Goal: Task Accomplishment & Management: Use online tool/utility

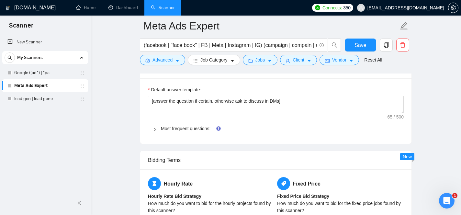
scroll to position [905, 0]
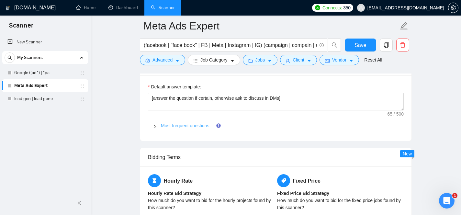
click at [187, 125] on link "Most frequent questions:" at bounding box center [185, 125] width 49 height 5
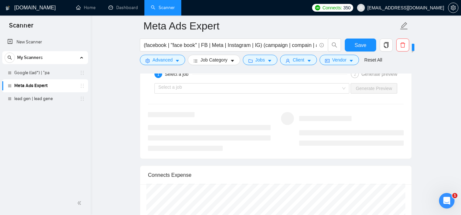
scroll to position [1482, 0]
click at [272, 86] on input "search" at bounding box center [249, 87] width 182 height 10
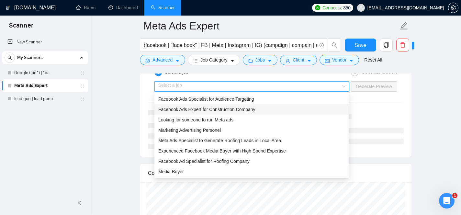
click at [268, 112] on div "Facebook Ads Expert for Construction Company" at bounding box center [251, 109] width 186 height 7
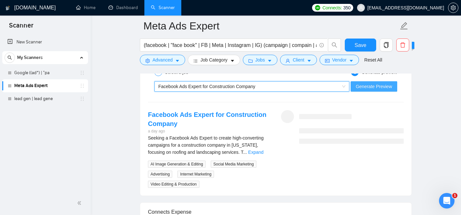
click at [373, 89] on span "Generate Preview" at bounding box center [373, 86] width 36 height 7
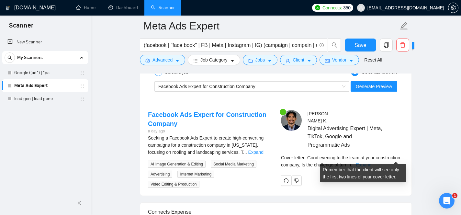
click at [371, 162] on link "Expand" at bounding box center [363, 164] width 15 height 5
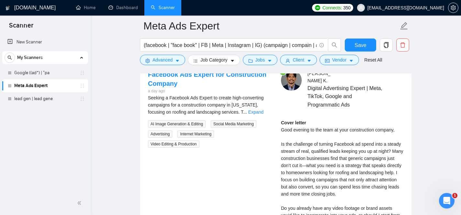
scroll to position [1523, 0]
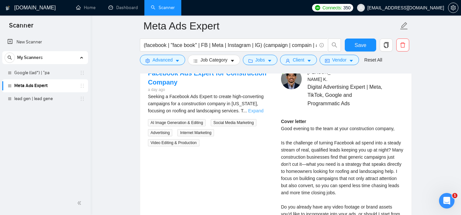
click at [256, 111] on link "Expand" at bounding box center [255, 110] width 15 height 5
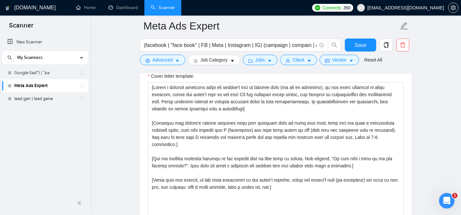
scroll to position [711, 0]
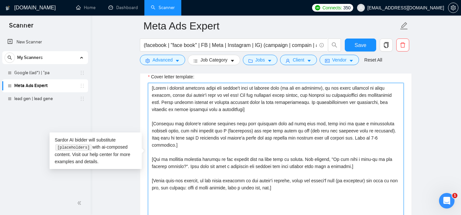
drag, startPoint x: 151, startPoint y: 88, endPoint x: 295, endPoint y: 179, distance: 169.9
click at [295, 179] on textarea "Cover letter template:" at bounding box center [276, 156] width 256 height 146
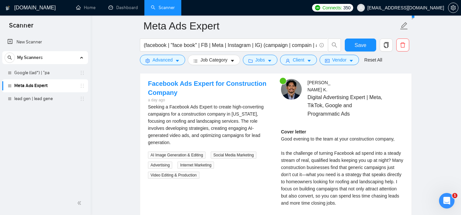
scroll to position [1513, 0]
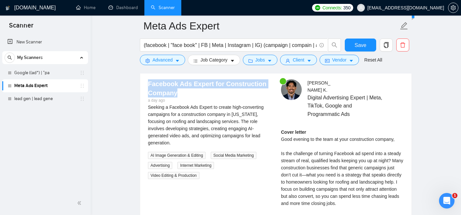
drag, startPoint x: 178, startPoint y: 96, endPoint x: 145, endPoint y: 80, distance: 36.9
click at [145, 80] on div "Facebook Ads Expert for Construction Company a day ago Seeking a Facebook Ads E…" at bounding box center [209, 129] width 133 height 100
copy link "Facebook Ads Expert for Construction Company"
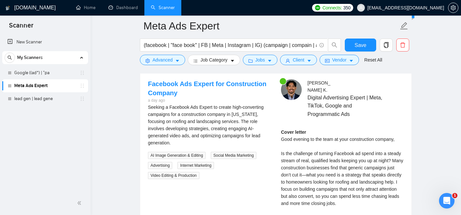
click at [182, 125] on div "Seeking a Facebook Ads Expert to create high-converting campaigns for a constru…" at bounding box center [209, 124] width 123 height 43
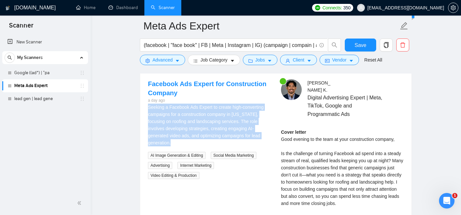
click at [182, 125] on div "Seeking a Facebook Ads Expert to create high-converting campaigns for a constru…" at bounding box center [209, 124] width 123 height 43
copy div "Seeking a Facebook Ads Expert to create high-converting campaigns for a constru…"
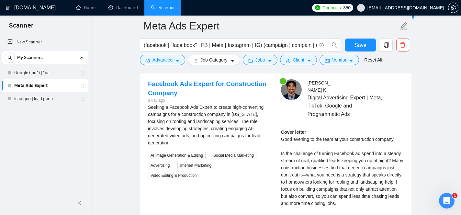
click at [170, 154] on span "AI Image Generation & Editing" at bounding box center [177, 155] width 58 height 7
copy span "AI Image Generation & Editing"
click at [237, 155] on span "Social Media Marketing" at bounding box center [234, 155] width 46 height 7
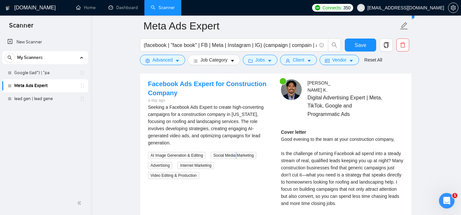
click at [237, 155] on span "Social Media Marketing" at bounding box center [234, 155] width 46 height 7
copy span "Social Media Marketing"
click at [161, 165] on span "Advertising" at bounding box center [160, 165] width 24 height 7
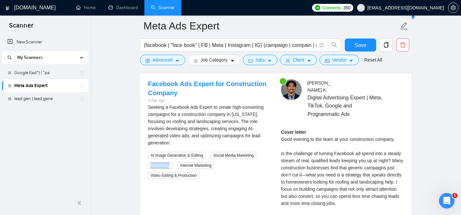
copy span "Advertising"
click at [200, 165] on span "Internet Marketing" at bounding box center [195, 165] width 37 height 7
copy span "Internet Marketing"
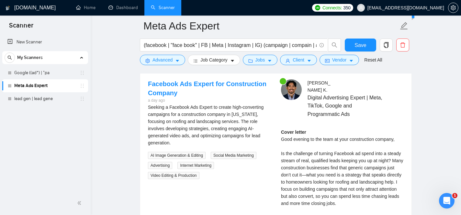
click at [169, 175] on span "Video Editing & Production" at bounding box center [173, 175] width 51 height 7
copy div "Video Editing & Production"
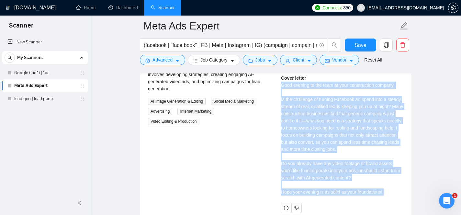
scroll to position [1578, 0]
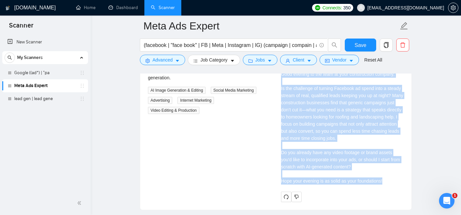
drag, startPoint x: 282, startPoint y: 108, endPoint x: 389, endPoint y: 174, distance: 126.0
click at [389, 174] on div "Cover letter Good evening to the team at your construction company, Is the chal…" at bounding box center [342, 123] width 123 height 121
copy div "Good evening to the team at your construction company, Is the challenge of turn…"
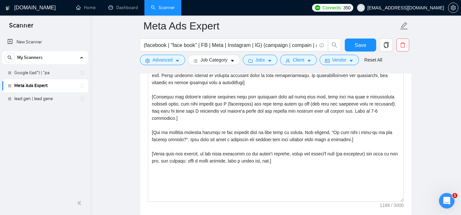
scroll to position [736, 0]
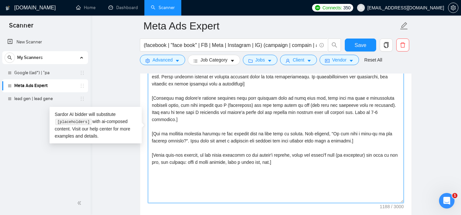
drag, startPoint x: 305, startPoint y: 161, endPoint x: 155, endPoint y: 66, distance: 177.6
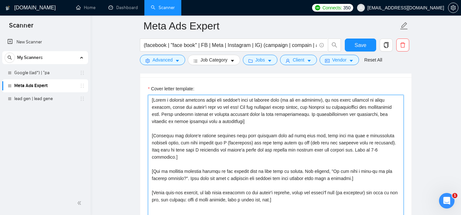
scroll to position [698, 0]
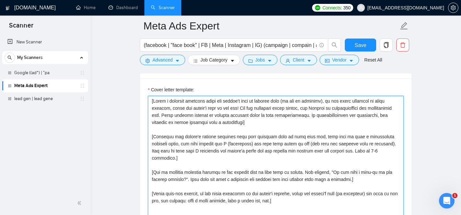
drag, startPoint x: 150, startPoint y: 101, endPoint x: 292, endPoint y: 192, distance: 169.2
click at [292, 192] on textarea "Cover letter template:" at bounding box center [276, 169] width 256 height 146
paste textarea "Lorem ips dolors ametc adipi elit se doeiusm te incid utlab etdolore mag aliqu …"
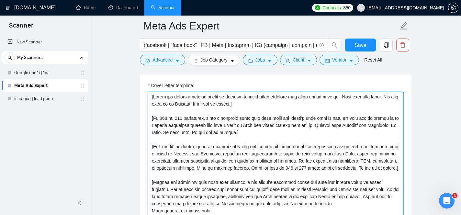
scroll to position [701, 0]
click at [181, 119] on textarea "Cover letter template:" at bounding box center [276, 165] width 256 height 146
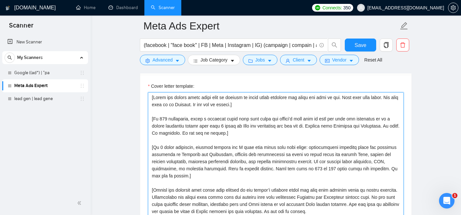
click at [151, 119] on textarea "Cover letter template:" at bounding box center [276, 165] width 256 height 146
click at [350, 98] on textarea "Cover letter template:" at bounding box center [276, 165] width 256 height 146
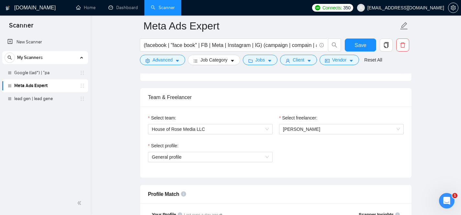
scroll to position [332, 0]
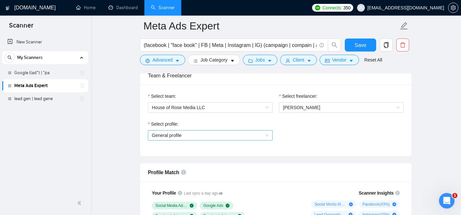
click at [263, 135] on span "General profile" at bounding box center [210, 135] width 117 height 10
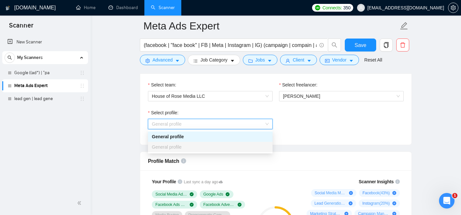
scroll to position [344, 0]
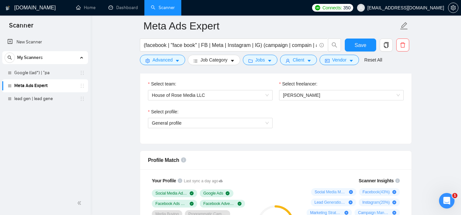
click at [266, 108] on div "Select profile:" at bounding box center [210, 113] width 125 height 10
click at [321, 95] on span "[PERSON_NAME]" at bounding box center [341, 95] width 117 height 10
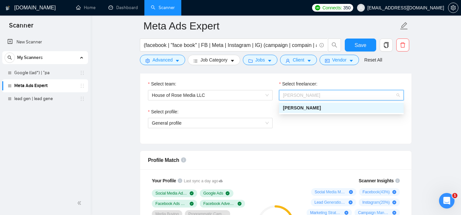
click at [259, 130] on div "Select profile: General profile" at bounding box center [210, 122] width 131 height 28
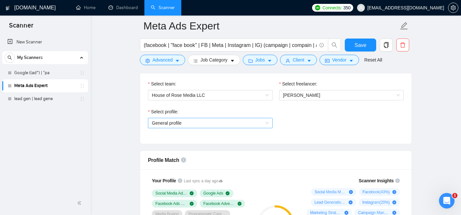
click at [259, 126] on span "General profile" at bounding box center [210, 123] width 117 height 10
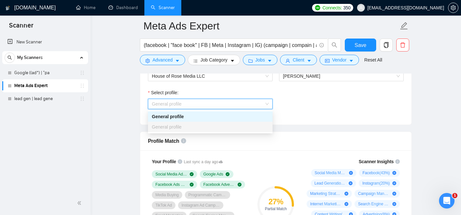
scroll to position [372, 0]
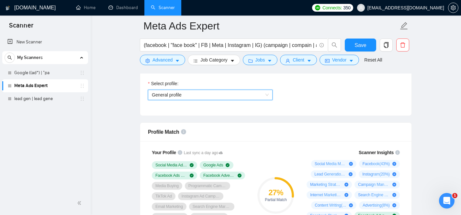
click at [268, 93] on span "General profile" at bounding box center [210, 95] width 117 height 10
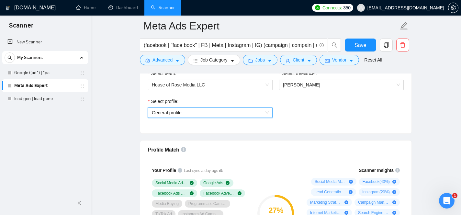
scroll to position [375, 0]
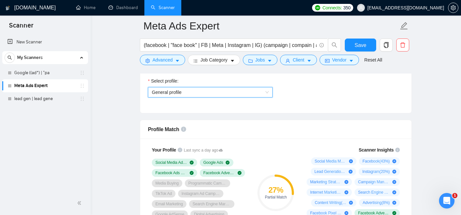
click at [246, 93] on span "General profile" at bounding box center [210, 92] width 117 height 10
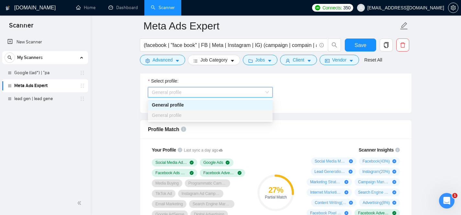
click at [204, 104] on div "General profile" at bounding box center [210, 104] width 117 height 7
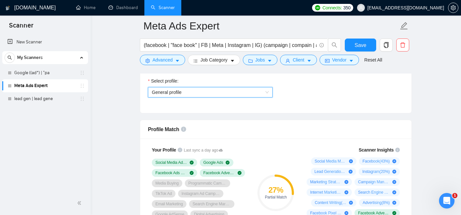
click at [194, 90] on span "General profile" at bounding box center [210, 92] width 117 height 10
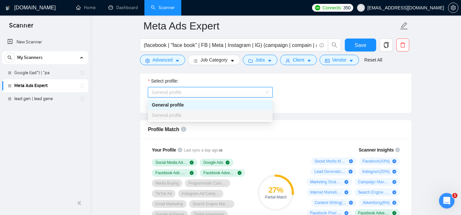
click at [189, 115] on div "General profile" at bounding box center [210, 115] width 117 height 7
click at [192, 82] on div "Select profile:" at bounding box center [210, 82] width 125 height 10
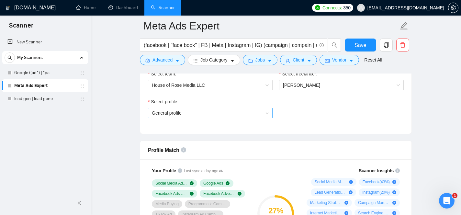
scroll to position [331, 0]
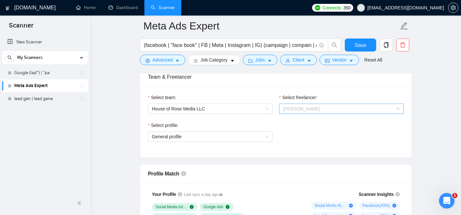
click at [336, 109] on span "[PERSON_NAME]" at bounding box center [341, 109] width 117 height 10
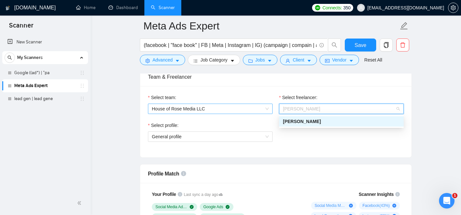
click at [238, 106] on span "House of Rose Media LLC" at bounding box center [210, 109] width 117 height 10
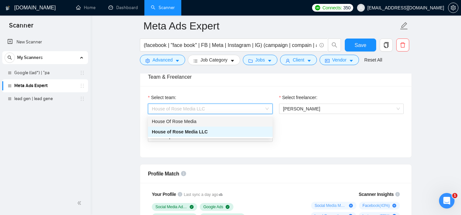
click at [237, 122] on div "House Of Rose Media" at bounding box center [210, 121] width 117 height 7
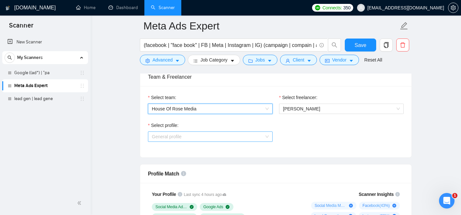
click at [239, 135] on span "General profile" at bounding box center [210, 137] width 117 height 10
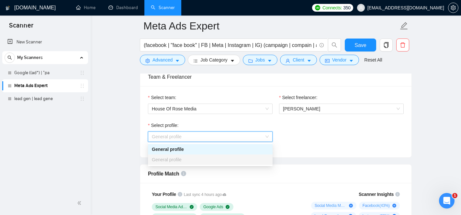
click at [236, 160] on div "General profile" at bounding box center [210, 159] width 117 height 7
click at [236, 147] on div "General profile" at bounding box center [210, 149] width 117 height 7
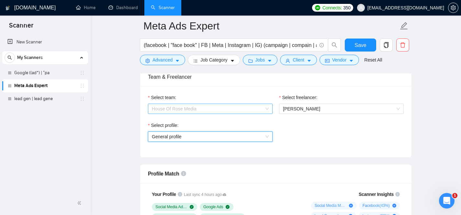
click at [238, 106] on span "House Of Rose Media" at bounding box center [210, 109] width 117 height 10
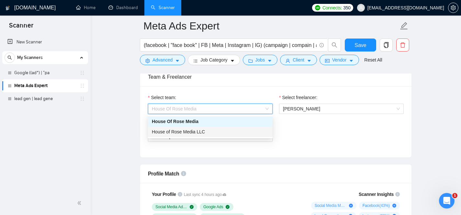
click at [236, 131] on div "House of Rose Media LLC" at bounding box center [210, 131] width 117 height 7
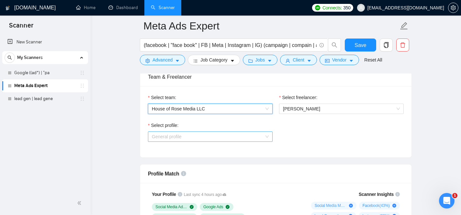
click at [256, 132] on span "General profile" at bounding box center [210, 137] width 117 height 10
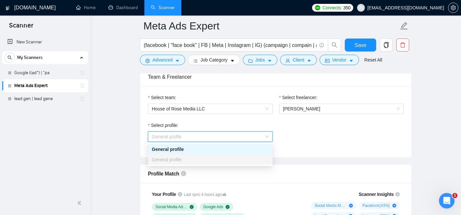
click at [253, 149] on div "General profile" at bounding box center [210, 149] width 117 height 7
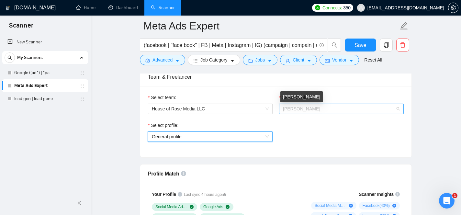
click at [303, 108] on span "[PERSON_NAME]" at bounding box center [301, 108] width 37 height 5
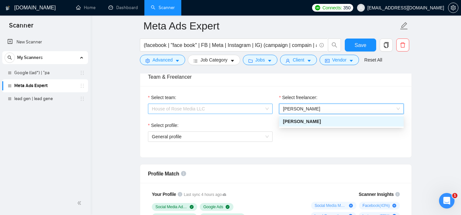
click at [256, 113] on span "House of Rose Media LLC" at bounding box center [210, 109] width 117 height 10
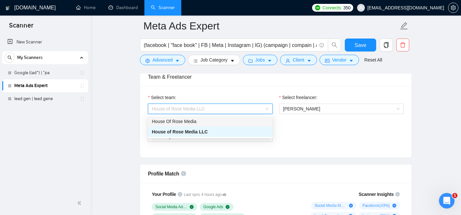
click at [244, 120] on div "House Of Rose Media" at bounding box center [210, 121] width 117 height 7
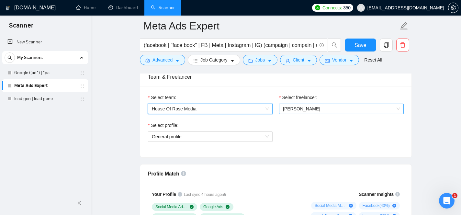
click at [303, 108] on span "[PERSON_NAME]" at bounding box center [301, 108] width 37 height 5
click at [257, 111] on span "House Of Rose Media" at bounding box center [210, 109] width 117 height 10
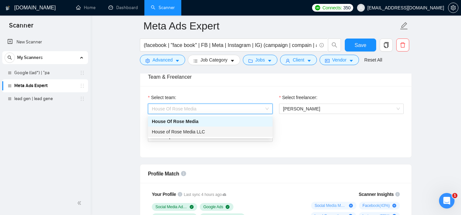
click at [245, 130] on div "House of Rose Media LLC" at bounding box center [210, 131] width 117 height 7
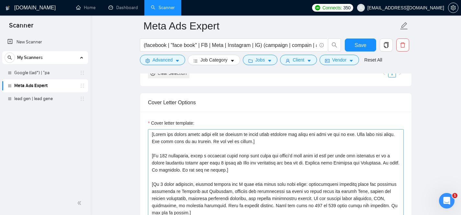
scroll to position [663, 0]
click at [362, 135] on textarea "Cover letter template:" at bounding box center [276, 203] width 256 height 146
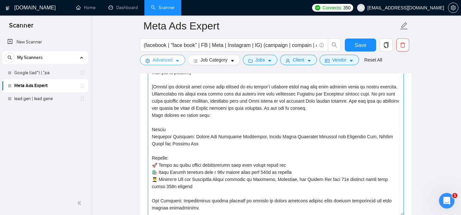
scroll to position [0, 0]
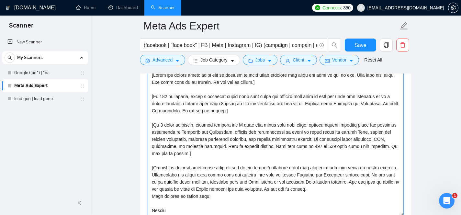
drag, startPoint x: 209, startPoint y: 207, endPoint x: 153, endPoint y: 205, distance: 56.0
click at [153, 205] on textarea "Cover letter template:" at bounding box center [276, 143] width 256 height 146
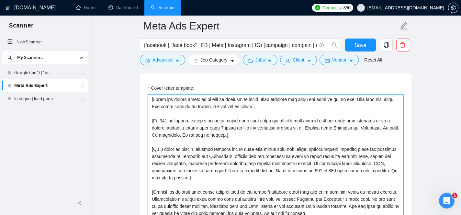
scroll to position [697, 0]
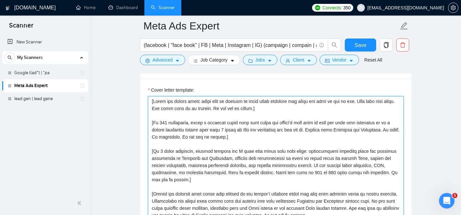
click at [361, 102] on textarea "Cover letter template:" at bounding box center [276, 169] width 256 height 146
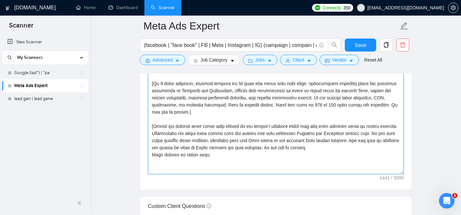
scroll to position [764, 0]
drag, startPoint x: 225, startPoint y: 128, endPoint x: 217, endPoint y: 128, distance: 7.4
click at [217, 128] on textarea "Cover letter template:" at bounding box center [276, 102] width 256 height 146
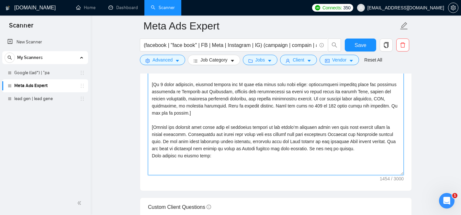
drag, startPoint x: 169, startPoint y: 149, endPoint x: 336, endPoint y: 134, distance: 167.2
click at [336, 134] on textarea "Cover letter template:" at bounding box center [276, 102] width 256 height 146
click at [319, 140] on textarea "Cover letter template:" at bounding box center [276, 102] width 256 height 146
click at [336, 136] on textarea "Cover letter template:" at bounding box center [276, 102] width 256 height 146
click at [203, 143] on textarea "Cover letter template:" at bounding box center [276, 102] width 256 height 146
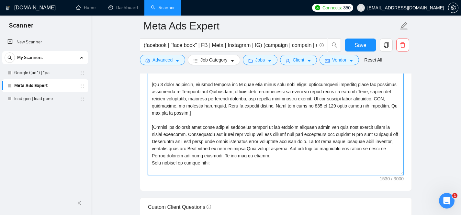
click at [341, 141] on textarea "Cover letter template:" at bounding box center [276, 102] width 256 height 146
drag, startPoint x: 330, startPoint y: 148, endPoint x: 334, endPoint y: 143, distance: 7.1
click at [334, 143] on textarea "Cover letter template:" at bounding box center [276, 102] width 256 height 146
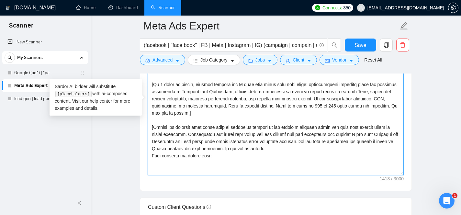
click at [226, 156] on textarea "Cover letter template:" at bounding box center [276, 102] width 256 height 146
drag, startPoint x: 242, startPoint y: 155, endPoint x: 323, endPoint y: 148, distance: 81.5
click at [323, 148] on textarea "Cover letter template:" at bounding box center [276, 102] width 256 height 146
click at [236, 128] on textarea "Cover letter template:" at bounding box center [276, 102] width 256 height 146
click at [326, 151] on textarea "Cover letter template:" at bounding box center [276, 102] width 256 height 146
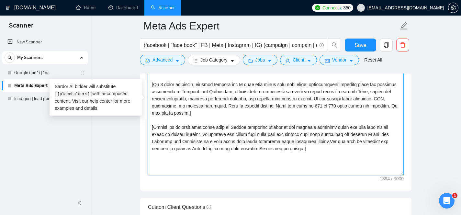
paste textarea "[Ask one easy, practical question that moves the project forward, for example c…"
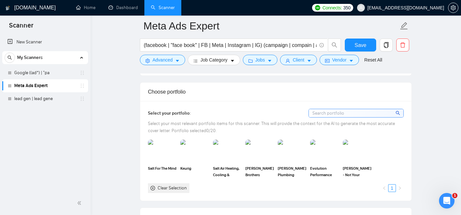
scroll to position [549, 0]
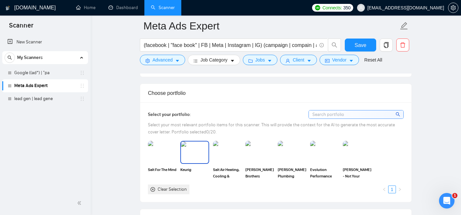
click at [195, 153] on img at bounding box center [194, 151] width 27 height 21
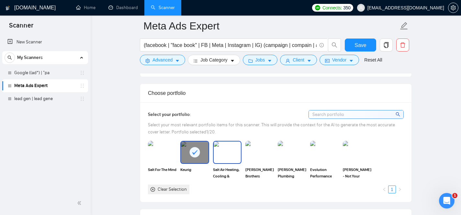
click at [226, 155] on img at bounding box center [226, 151] width 27 height 21
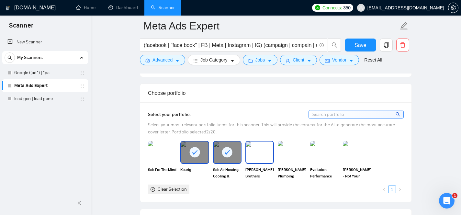
click at [257, 156] on img at bounding box center [259, 151] width 27 height 21
click at [286, 155] on img at bounding box center [291, 151] width 27 height 21
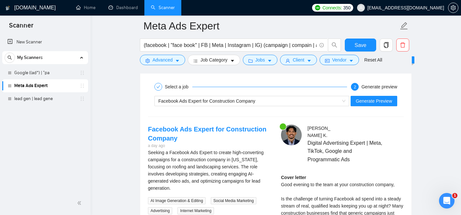
scroll to position [1468, 0]
click at [370, 100] on span "Generate Preview" at bounding box center [373, 100] width 36 height 7
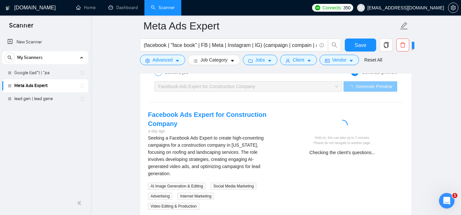
scroll to position [1483, 0]
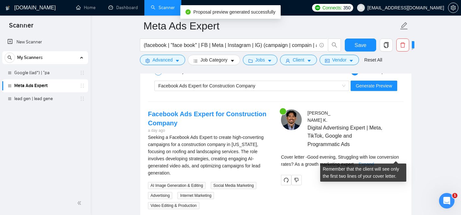
click at [374, 161] on link "Expand" at bounding box center [365, 163] width 15 height 5
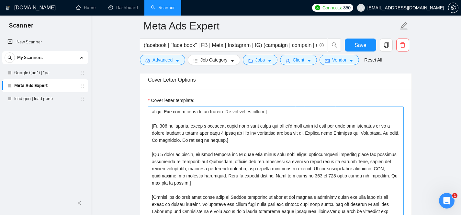
scroll to position [0, 0]
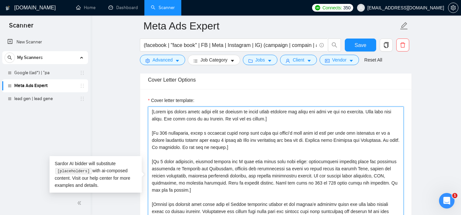
drag, startPoint x: 152, startPoint y: 133, endPoint x: 149, endPoint y: 121, distance: 12.2
click at [149, 121] on textarea "Cover letter template:" at bounding box center [276, 179] width 256 height 146
click at [288, 119] on textarea "Cover letter template:" at bounding box center [276, 179] width 256 height 146
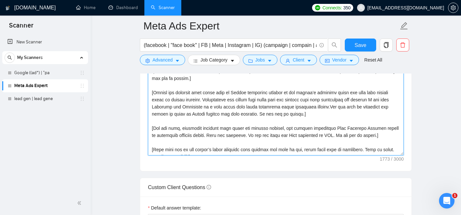
scroll to position [28, 0]
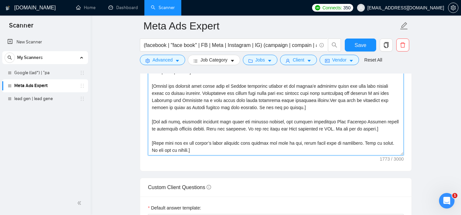
click at [268, 149] on textarea "Cover letter template:" at bounding box center [276, 83] width 256 height 146
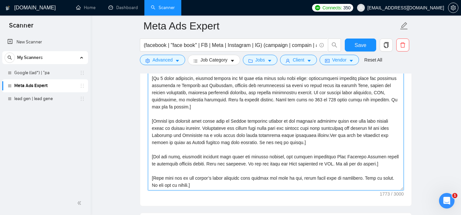
scroll to position [756, 0]
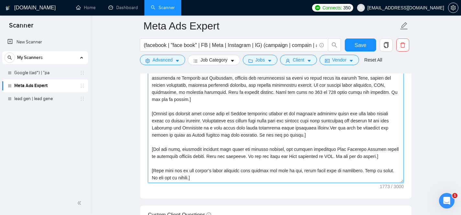
drag, startPoint x: 212, startPoint y: 177, endPoint x: 151, endPoint y: 171, distance: 61.1
click at [151, 171] on textarea "Cover letter template:" at bounding box center [276, 110] width 256 height 146
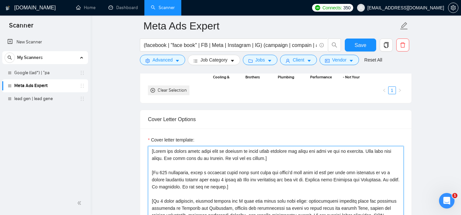
scroll to position [652, 0]
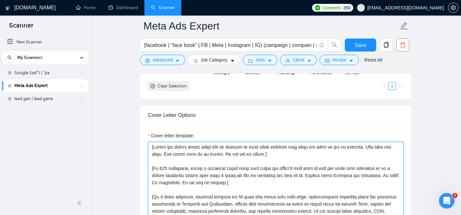
drag, startPoint x: 151, startPoint y: 169, endPoint x: 147, endPoint y: 147, distance: 22.1
click at [147, 147] on div "Cover letter template:" at bounding box center [275, 213] width 271 height 179
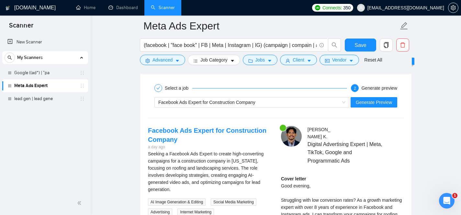
scroll to position [1468, 0]
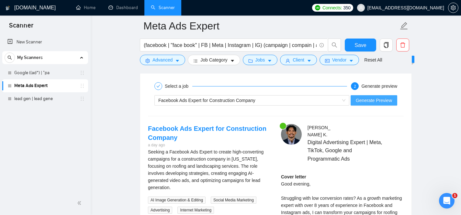
type textarea "Lo! [Ip 828 dolorsitam, conse a elitsedd eiusm temp inci utlab etd magnaa’e adm…"
click at [376, 100] on span "Generate Preview" at bounding box center [373, 100] width 36 height 7
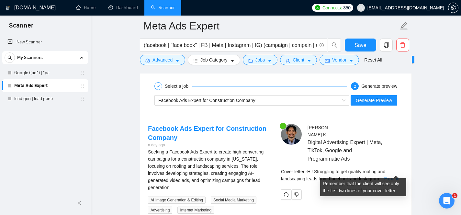
click at [389, 176] on link "Expand" at bounding box center [391, 178] width 15 height 5
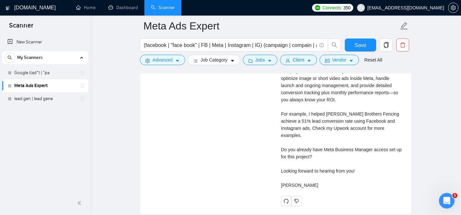
scroll to position [1624, 0]
click at [298, 198] on icon "dislike" at bounding box center [296, 200] width 4 height 4
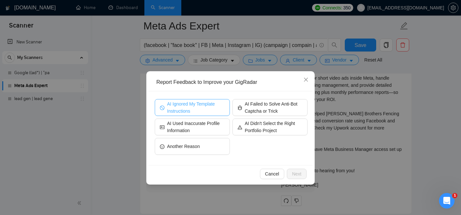
click at [210, 105] on span "AI Ignored My Template Instructions" at bounding box center [196, 107] width 58 height 14
click at [293, 172] on span "Next" at bounding box center [296, 173] width 9 height 7
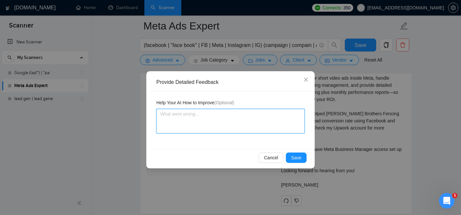
click at [240, 120] on textarea at bounding box center [230, 121] width 148 height 25
type textarea "i"
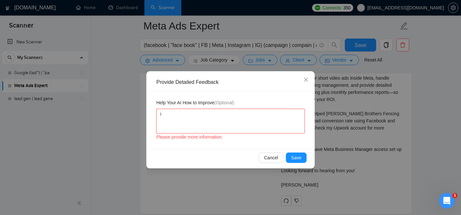
type textarea "it"
type textarea "it u"
type textarea "it us"
type textarea "it use"
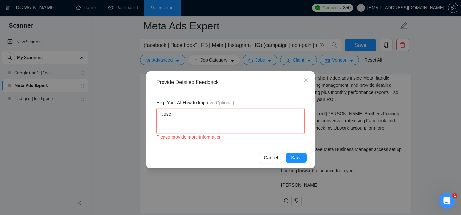
type textarea "it us"
type textarea "it u"
type textarea "it"
type textarea "i"
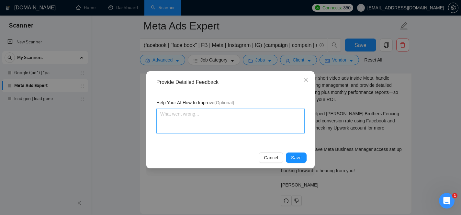
type textarea "I"
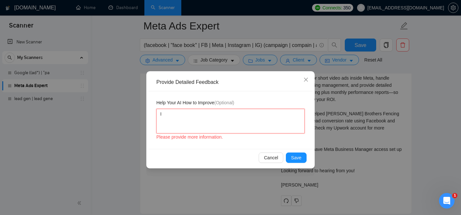
type textarea "It"
type textarea "It us"
type textarea "It use"
type textarea "It used"
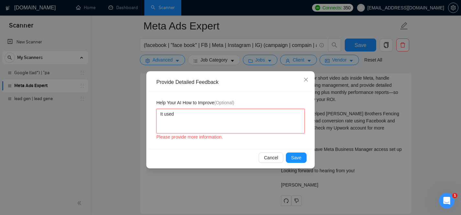
type textarea "It used"
type textarea "It used a"
type textarea "It used an"
type textarea "It used an e"
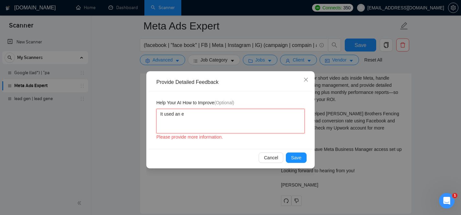
type textarea "It used an em"
type textarea "It used an em d"
type textarea "It used an em da"
type textarea "It used an [PERSON_NAME]"
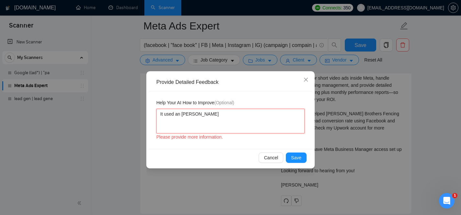
type textarea "It used an em dash"
type textarea "It used an em dash e"
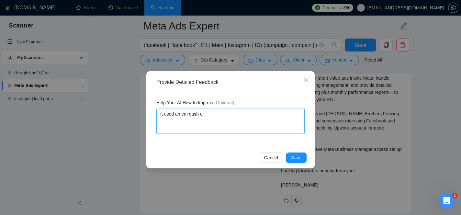
type textarea "It used an em dash ev"
type textarea "It used an em dash eve"
type textarea "It used an em dash even"
type textarea "It used an em dash even t"
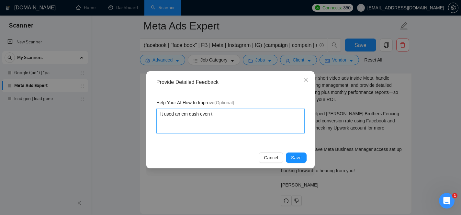
type textarea "It used an em dash even th"
type textarea "It used an em dash even tho"
type textarea "It used an em dash even thou"
type textarea "It used an em dash even thoug"
type textarea "It used an em dash even though"
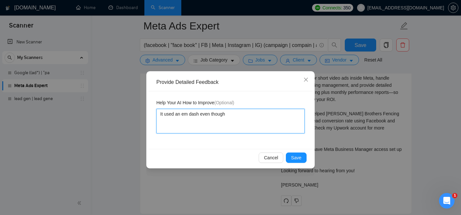
type textarea "It used an em dash even though"
type textarea "It used an em dash even though I"
type textarea "It used an em dash even though I t"
type textarea "It used an em dash even though I to"
type textarea "It used an em dash even though I tol"
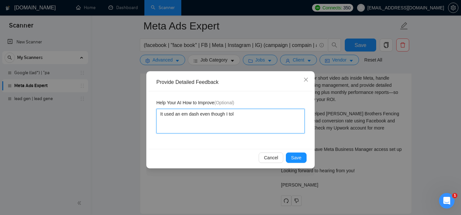
type textarea "It used an em dash even though I told"
type textarea "It used an em dash even though I told it"
type textarea "It used an em dash even though I told it n"
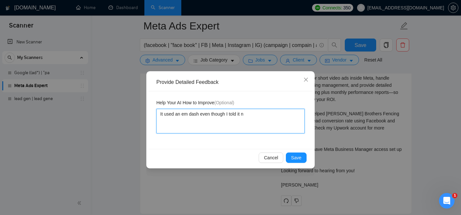
type textarea "It used an em dash even though I told it no"
type textarea "It used an em dash even though I told it not"
type textarea "It used an em dash even though I told it not t"
type textarea "It used an em dash even though I told it not to"
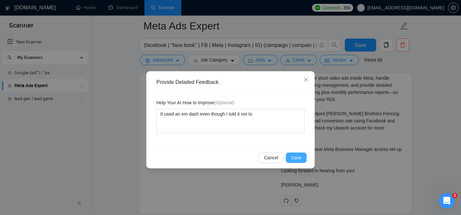
click at [299, 157] on span "Save" at bounding box center [296, 157] width 10 height 7
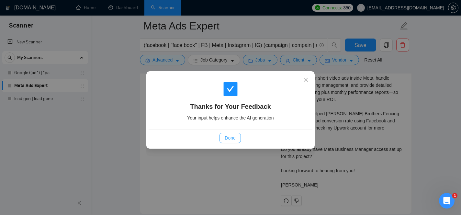
click at [231, 138] on span "Done" at bounding box center [229, 137] width 11 height 7
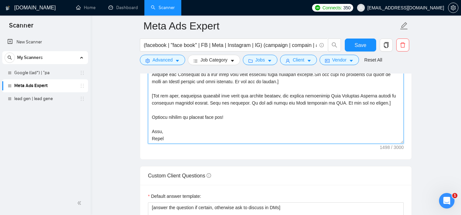
scroll to position [837, 0]
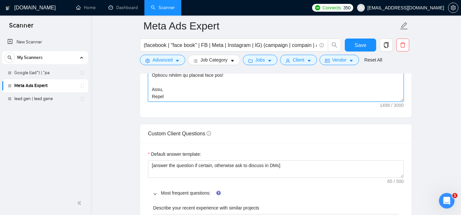
drag, startPoint x: 151, startPoint y: 93, endPoint x: 209, endPoint y: 96, distance: 58.0
click at [209, 96] on textarea "Cover letter template:" at bounding box center [276, 29] width 256 height 146
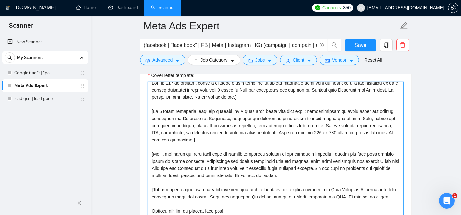
scroll to position [0, 0]
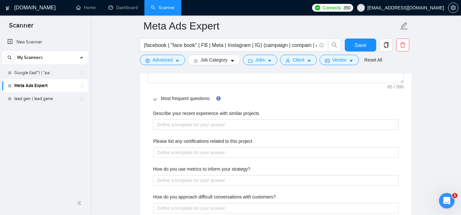
scroll to position [931, 0]
click at [369, 47] on button "Save" at bounding box center [359, 44] width 31 height 13
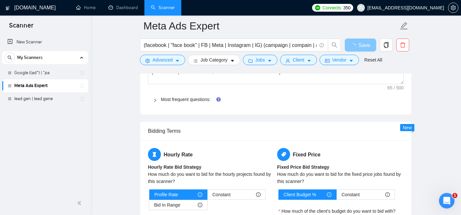
scroll to position [883, 0]
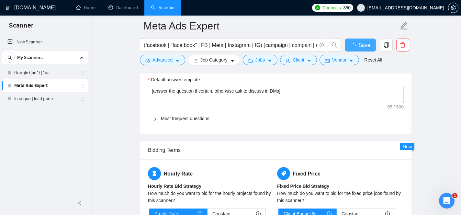
checkbox input "true"
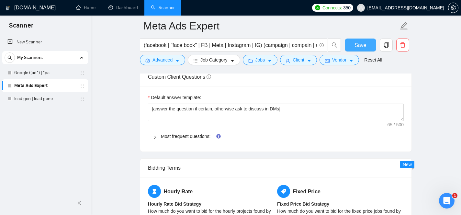
scroll to position [895, 0]
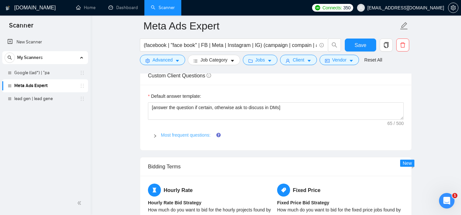
click at [192, 134] on link "Most frequent questions:" at bounding box center [185, 134] width 49 height 5
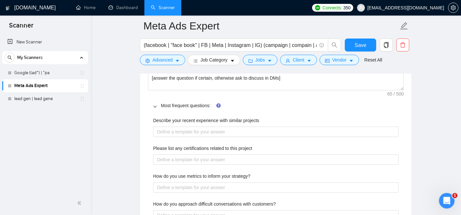
scroll to position [930, 0]
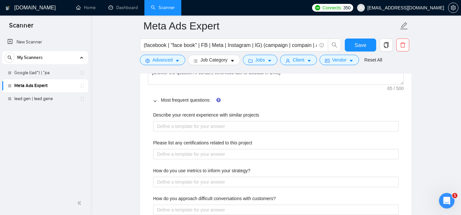
click at [208, 113] on label "Describe your recent experience with similar projects" at bounding box center [206, 114] width 106 height 7
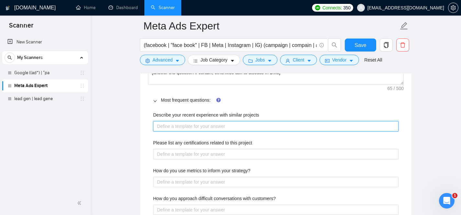
click at [208, 121] on projects "Describe your recent experience with similar projects" at bounding box center [275, 126] width 245 height 10
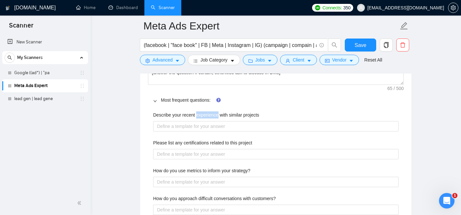
click at [208, 113] on label "Describe your recent experience with similar projects" at bounding box center [206, 114] width 106 height 7
click at [208, 121] on projects "Describe your recent experience with similar projects" at bounding box center [275, 126] width 245 height 10
click at [208, 113] on label "Describe your recent experience with similar projects" at bounding box center [206, 114] width 106 height 7
click at [208, 121] on projects "Describe your recent experience with similar projects" at bounding box center [275, 126] width 245 height 10
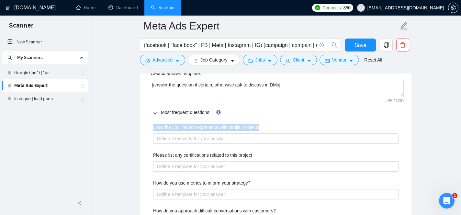
scroll to position [919, 0]
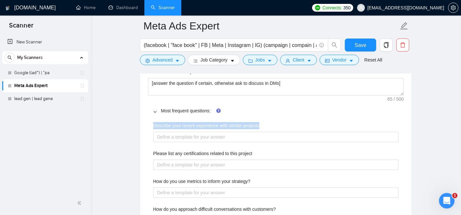
copy label "Describe your recent experience with similar projects"
click at [200, 153] on label "Please list any certifications related to this project" at bounding box center [202, 153] width 99 height 7
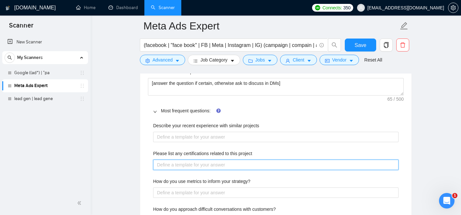
click at [200, 159] on project "Please list any certifications related to this project" at bounding box center [275, 164] width 245 height 10
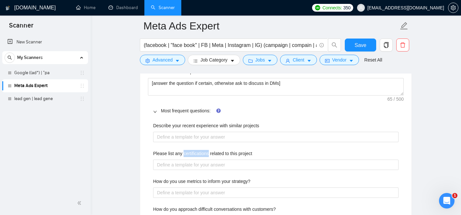
click at [200, 153] on label "Please list any certifications related to this project" at bounding box center [202, 153] width 99 height 7
click at [200, 159] on project "Please list any certifications related to this project" at bounding box center [275, 164] width 245 height 10
click at [200, 153] on label "Please list any certifications related to this project" at bounding box center [202, 153] width 99 height 7
click at [200, 159] on project "Please list any certifications related to this project" at bounding box center [275, 164] width 245 height 10
copy label "Please list any certifications related to this project"
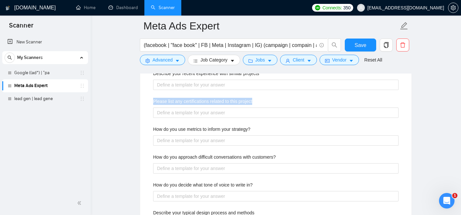
scroll to position [979, 0]
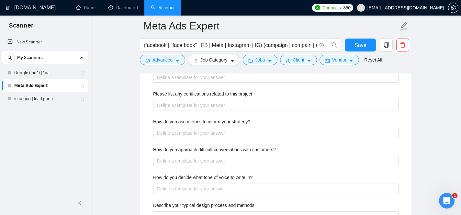
click at [196, 121] on label "How do you use metrics to inform your strategy?" at bounding box center [201, 121] width 97 height 7
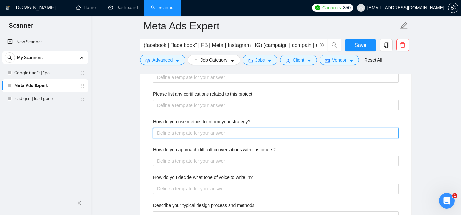
click at [196, 128] on strategy\? "How do you use metrics to inform your strategy?" at bounding box center [275, 133] width 245 height 10
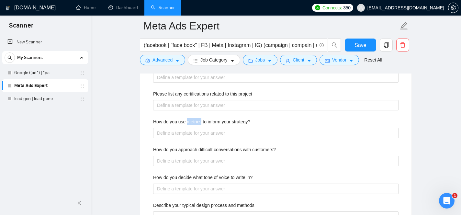
click at [196, 121] on label "How do you use metrics to inform your strategy?" at bounding box center [201, 121] width 97 height 7
click at [196, 128] on strategy\? "How do you use metrics to inform your strategy?" at bounding box center [275, 133] width 245 height 10
click at [196, 121] on label "How do you use metrics to inform your strategy?" at bounding box center [201, 121] width 97 height 7
click at [196, 128] on strategy\? "How do you use metrics to inform your strategy?" at bounding box center [275, 133] width 245 height 10
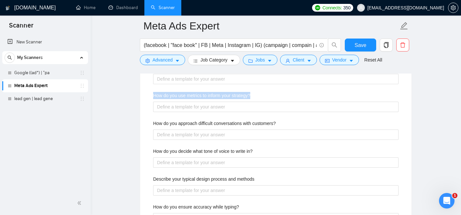
scroll to position [1015, 0]
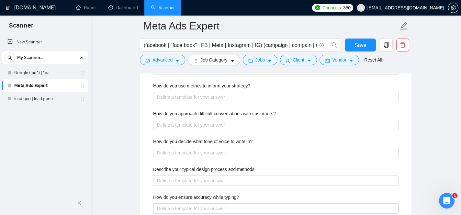
click at [207, 115] on label "How do you approach difficult conversations with customers?" at bounding box center [214, 113] width 123 height 7
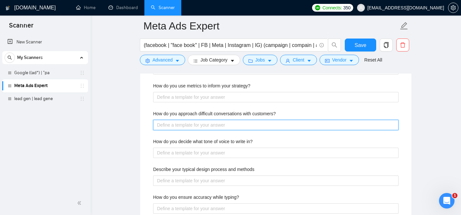
click at [207, 120] on customers\? "How do you approach difficult conversations with customers?" at bounding box center [275, 125] width 245 height 10
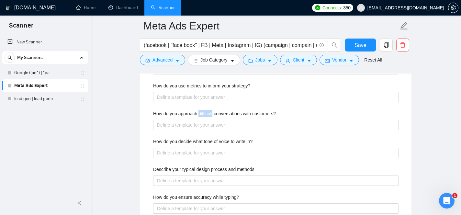
click at [207, 115] on label "How do you approach difficult conversations with customers?" at bounding box center [214, 113] width 123 height 7
click at [207, 120] on customers\? "How do you approach difficult conversations with customers?" at bounding box center [275, 125] width 245 height 10
click at [207, 115] on label "How do you approach difficult conversations with customers?" at bounding box center [214, 113] width 123 height 7
click at [207, 120] on customers\? "How do you approach difficult conversations with customers?" at bounding box center [275, 125] width 245 height 10
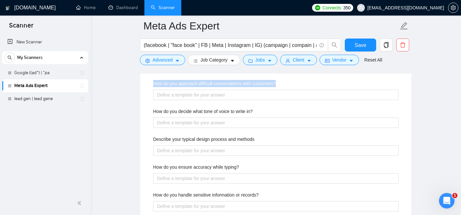
scroll to position [1046, 0]
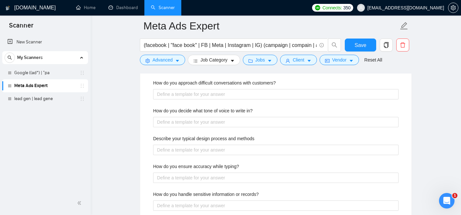
click at [215, 110] on label "How do you decide what tone of voice to write in?" at bounding box center [202, 110] width 99 height 7
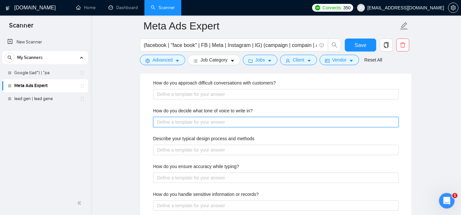
click at [215, 117] on in\? "How do you decide what tone of voice to write in?" at bounding box center [275, 122] width 245 height 10
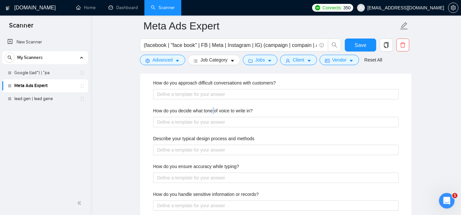
click at [215, 110] on label "How do you decide what tone of voice to write in?" at bounding box center [202, 110] width 99 height 7
click at [215, 117] on in\? "How do you decide what tone of voice to write in?" at bounding box center [275, 122] width 245 height 10
click at [215, 110] on label "How do you decide what tone of voice to write in?" at bounding box center [202, 110] width 99 height 7
click at [215, 117] on in\? "How do you decide what tone of voice to write in?" at bounding box center [275, 122] width 245 height 10
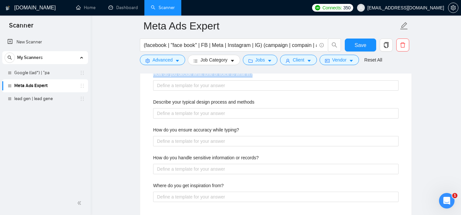
scroll to position [1086, 0]
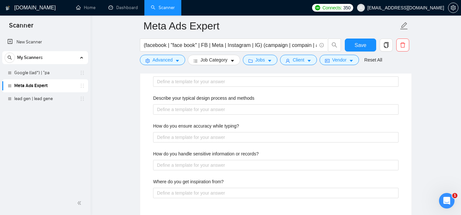
click at [208, 99] on label "Describe your typical design process and methods" at bounding box center [203, 97] width 101 height 7
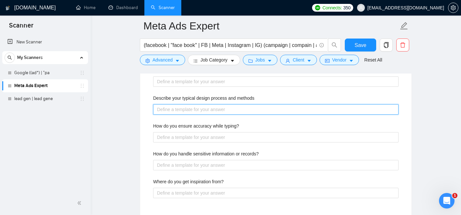
click at [208, 104] on methods "Describe your typical design process and methods" at bounding box center [275, 109] width 245 height 10
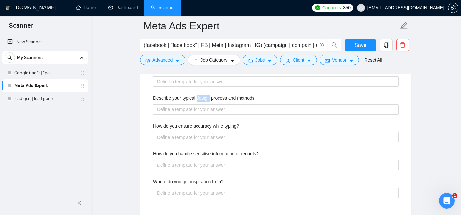
click at [208, 99] on label "Describe your typical design process and methods" at bounding box center [203, 97] width 101 height 7
click at [208, 104] on methods "Describe your typical design process and methods" at bounding box center [275, 109] width 245 height 10
click at [208, 99] on label "Describe your typical design process and methods" at bounding box center [203, 97] width 101 height 7
click at [208, 104] on methods "Describe your typical design process and methods" at bounding box center [275, 109] width 245 height 10
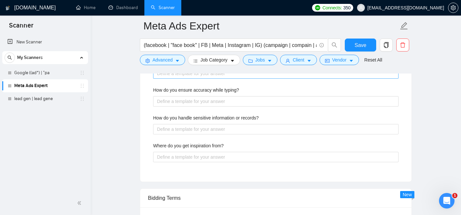
scroll to position [1109, 0]
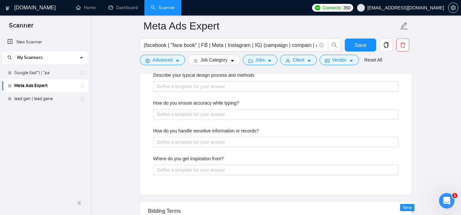
click at [212, 101] on label "How do you ensure accuracy while typing?" at bounding box center [196, 102] width 86 height 7
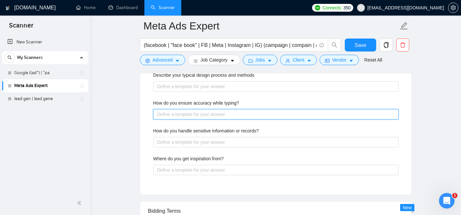
click at [212, 109] on typing\? "How do you ensure accuracy while typing?" at bounding box center [275, 114] width 245 height 10
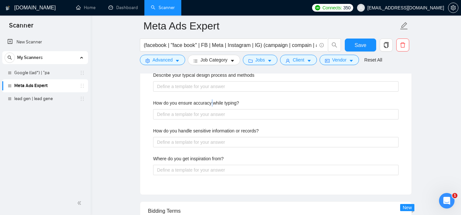
click at [212, 101] on label "How do you ensure accuracy while typing?" at bounding box center [196, 102] width 86 height 7
click at [212, 109] on typing\? "How do you ensure accuracy while typing?" at bounding box center [275, 114] width 245 height 10
click at [212, 101] on label "How do you ensure accuracy while typing?" at bounding box center [196, 102] width 86 height 7
click at [212, 109] on typing\? "How do you ensure accuracy while typing?" at bounding box center [275, 114] width 245 height 10
click at [227, 133] on label "How do you handle sensitive information or records?" at bounding box center [205, 130] width 105 height 7
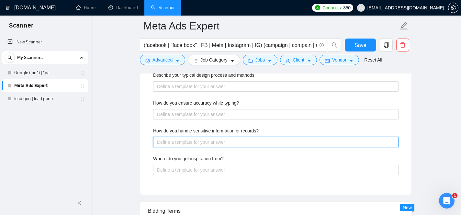
click at [227, 137] on records\? "How do you handle sensitive information or records?" at bounding box center [275, 142] width 245 height 10
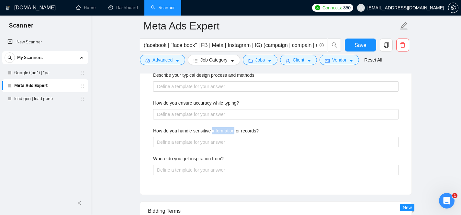
click at [227, 133] on label "How do you handle sensitive information or records?" at bounding box center [205, 130] width 105 height 7
click at [227, 137] on records\? "How do you handle sensitive information or records?" at bounding box center [275, 142] width 245 height 10
click at [227, 133] on label "How do you handle sensitive information or records?" at bounding box center [205, 130] width 105 height 7
click at [227, 137] on records\? "How do you handle sensitive information or records?" at bounding box center [275, 142] width 245 height 10
click at [208, 158] on label "Where do you get inspiration from?" at bounding box center [188, 158] width 71 height 7
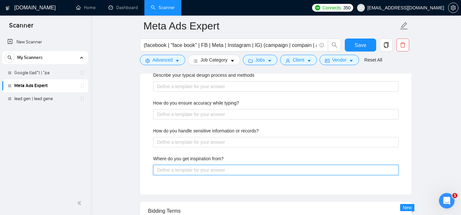
click at [208, 165] on from\? "Where do you get inspiration from?" at bounding box center [275, 170] width 245 height 10
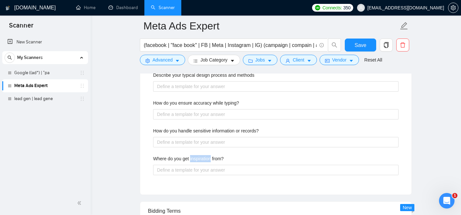
click at [208, 158] on label "Where do you get inspiration from?" at bounding box center [188, 158] width 71 height 7
click at [208, 165] on from\? "Where do you get inspiration from?" at bounding box center [275, 170] width 245 height 10
click at [208, 158] on label "Where do you get inspiration from?" at bounding box center [188, 158] width 71 height 7
click at [208, 165] on from\? "Where do you get inspiration from?" at bounding box center [275, 170] width 245 height 10
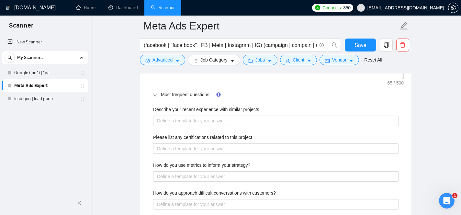
scroll to position [937, 0]
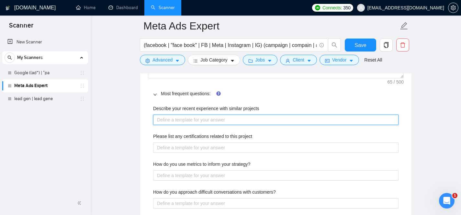
click at [198, 120] on projects "Describe your recent experience with similar projects" at bounding box center [275, 119] width 245 height 10
paste projects "[Describe your recent experience with similar projects: In 4 to 6 sentences, su…"
type projects "[Describe your recent experience with similar projects: In 4 to 6 sentences, su…"
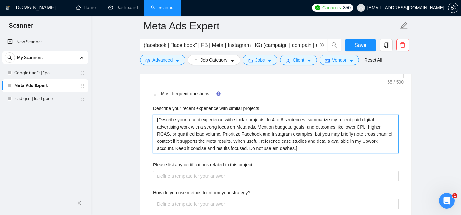
drag, startPoint x: 272, startPoint y: 120, endPoint x: 159, endPoint y: 121, distance: 112.6
click at [159, 121] on projects "[Describe your recent experience with similar projects: In 4 to 6 sentences, su…" at bounding box center [275, 133] width 245 height 39
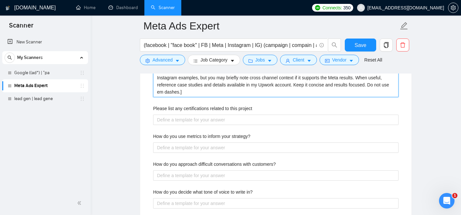
scroll to position [994, 0]
type projects "[In 4 to 6 sentences, summarize my recent paid digital advertising work with a …"
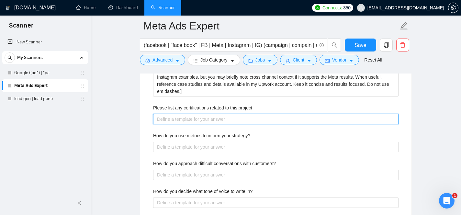
click at [213, 118] on project "Please list any certifications related to this project" at bounding box center [275, 119] width 245 height 10
paste project "[Please list any certifications related to this project: Provide a short bullet…"
type project "[Please list any certifications related to this project: Provide a short bullet…"
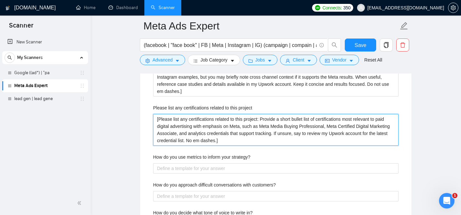
drag, startPoint x: 265, startPoint y: 120, endPoint x: 159, endPoint y: 120, distance: 106.4
click at [159, 120] on project "[Please list any certifications related to this project: Provide a short bullet…" at bounding box center [275, 130] width 245 height 32
type project "[Provide a short bullet list of certifications most relevant to paid digital ad…"
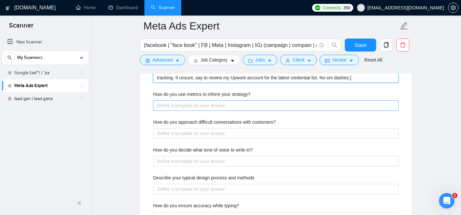
scroll to position [1050, 0]
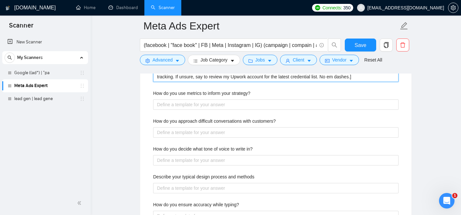
type project "[Provide a short bullet list of certifications most relevant to paid digital ad…"
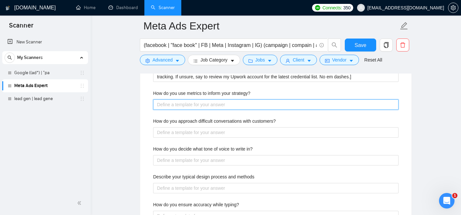
click at [227, 104] on strategy\? "How do you use metrics to inform your strategy?" at bounding box center [275, 104] width 245 height 10
paste strategy\? "[How do you use metrics to inform your strategy?: In 4 to 6 sentences, explain …"
type strategy\? "[How do you use metrics to inform your strategy?: In 4 to 6 sentences, explain …"
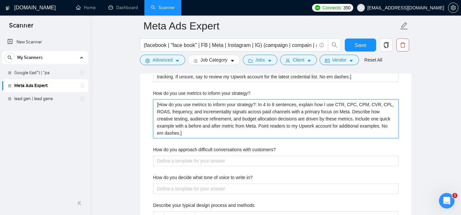
drag, startPoint x: 263, startPoint y: 106, endPoint x: 159, endPoint y: 104, distance: 103.8
click at [159, 104] on strategy\? "[How do you use metrics to inform your strategy?: In 4 to 6 sentences, explain …" at bounding box center [275, 118] width 245 height 39
type strategy\? "[In 4 to 6 sentences, explain how I use CTR, CPC, CPM, CVR, CPL, ROAS, frequenc…"
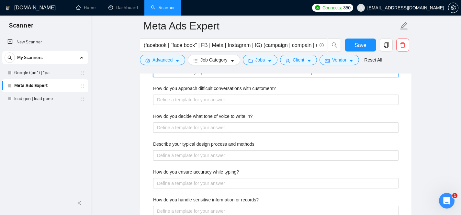
scroll to position [1104, 0]
type strategy\? "[In 4 to 6 sentences, explain how I use CTR, CPC, CPM, CVR, CPL, ROAS, frequenc…"
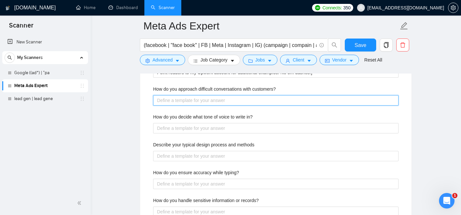
click at [231, 101] on customers\? "How do you approach difficult conversations with customers?" at bounding box center [275, 100] width 245 height 10
paste customers\? "[How do you approach difficult conversations with customers?: In 3 to 4 sentenc…"
type customers\? "[How do you approach difficult conversations with customers?: In 3 to 4 sentenc…"
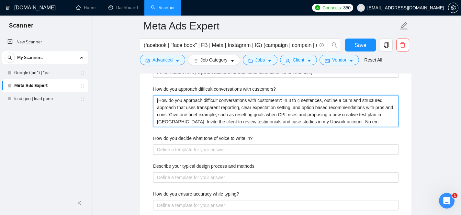
drag, startPoint x: 289, startPoint y: 102, endPoint x: 159, endPoint y: 102, distance: 129.7
click at [159, 102] on customers\? "[How do you approach difficult conversations with customers?: In 3 to 4 sentenc…" at bounding box center [275, 111] width 245 height 32
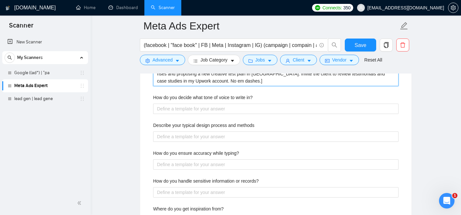
scroll to position [1148, 0]
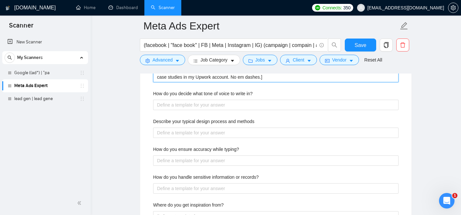
type customers\? "[In 3 to 4 sentences, outline a calm and structured approach that uses transpar…"
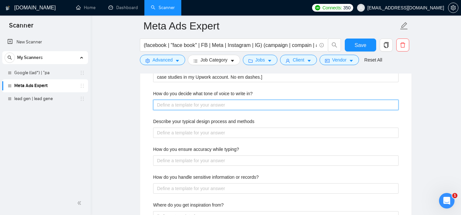
click at [219, 103] on in\? "How do you decide what tone of voice to write in?" at bounding box center [275, 105] width 245 height 10
paste in\? "[How do you decide what tone of voice to write in?: In 3 to 4 sentences, explai…"
type in\? "[How do you decide what tone of voice to write in?: In 3 to 4 sentences, explai…"
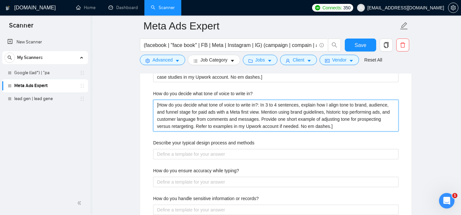
drag, startPoint x: 265, startPoint y: 104, endPoint x: 159, endPoint y: 106, distance: 105.8
click at [159, 106] on in\? "[How do you decide what tone of voice to write in?: In 3 to 4 sentences, explai…" at bounding box center [275, 116] width 245 height 32
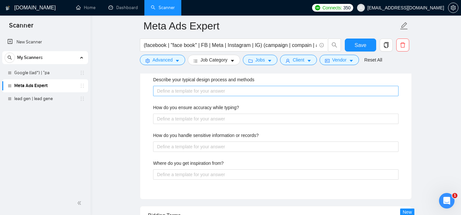
scroll to position [1213, 0]
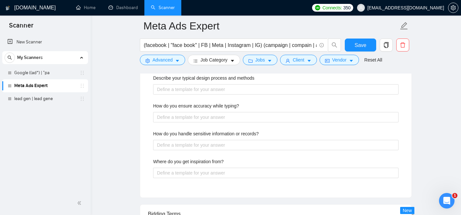
type in\? "[In 3 to 4 sentences, explain how I align tone to brand, audience, and funnel s…"
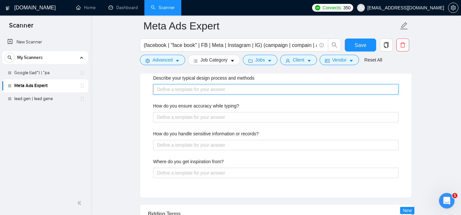
click at [203, 87] on methods "Describe your typical design process and methods" at bounding box center [275, 89] width 245 height 10
paste methods "[Describe your typical design process and methods: In 4 to 6 sentences, describ…"
type methods "[Describe your typical design process and methods: In 4 to 6 sentences, describ…"
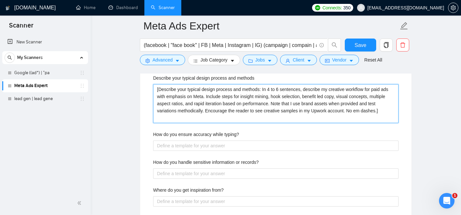
drag, startPoint x: 267, startPoint y: 90, endPoint x: 159, endPoint y: 92, distance: 108.0
click at [159, 92] on methods "[Describe your typical design process and methods: In 4 to 6 sentences, describ…" at bounding box center [275, 103] width 245 height 39
type methods "[In 4 to 6 sentences, describe my creative workflow for paid ads with emphasis …"
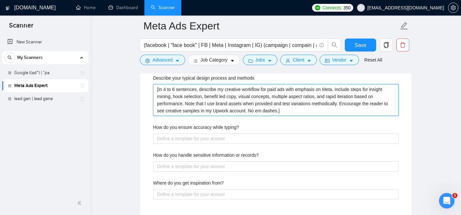
type methods "[In 4 to 6 sentences, describe my creative workflow for paid ads with emphasis …"
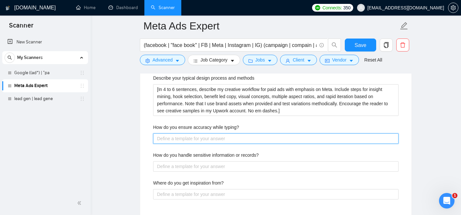
click at [211, 137] on typing\? "How do you ensure accuracy while typing?" at bounding box center [275, 138] width 245 height 10
paste typing\? "[How do you ensure accuracy while typing?: In 2 to 3 sentences, describe tactic…"
type typing\? "[How do you ensure accuracy while typing?: In 2 to 3 sentences, describe tactic…"
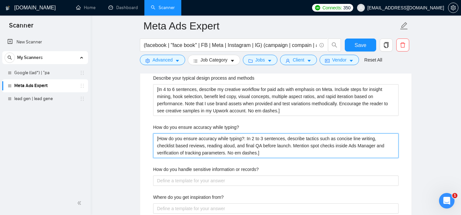
drag, startPoint x: 250, startPoint y: 139, endPoint x: 159, endPoint y: 139, distance: 90.9
click at [159, 139] on typing\? "[How do you ensure accuracy while typing?: In 2 to 3 sentences, describe tactic…" at bounding box center [275, 145] width 245 height 25
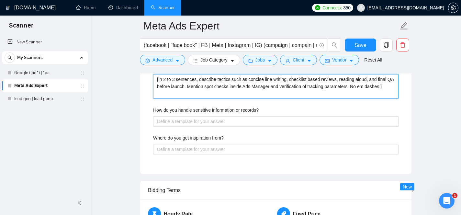
scroll to position [1278, 0]
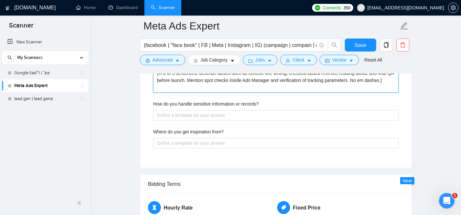
type typing\? "[In 2 to 3 sentences, describe tactics such as concise line writing, checklist …"
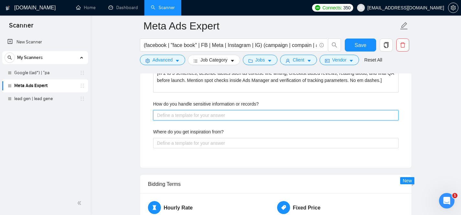
click at [222, 118] on records\? "How do you handle sensitive information or records?" at bounding box center [275, 115] width 245 height 10
paste records\? "[How do you handle sensitive information or records?: In 3 to 4 sentences, stat…"
type records\? "[How do you handle sensitive information or records?: In 3 to 4 sentences, stat…"
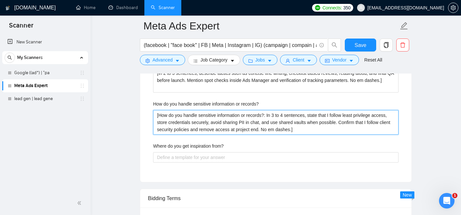
drag, startPoint x: 271, startPoint y: 116, endPoint x: 159, endPoint y: 117, distance: 111.9
click at [159, 117] on records\? "[How do you handle sensitive information or records?: In 3 to 4 sentences, stat…" at bounding box center [275, 122] width 245 height 25
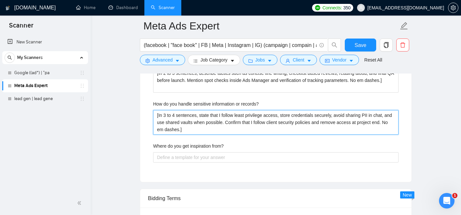
type records\? "[In 3 to 4 sentences, state that I follow least privilege access, store credent…"
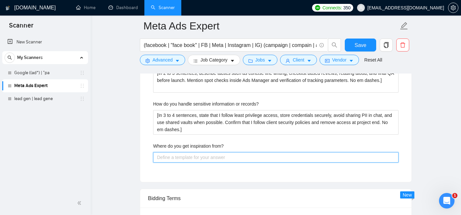
click at [195, 155] on from\? "Where do you get inspiration from?" at bounding box center [275, 157] width 245 height 10
paste from\? "[Where do you get inspiration from?: In 3 to 4 sentences, cite Meta Ad Library,…"
type from\? "[Where do you get inspiration from?: In 3 to 4 sentences, cite Meta Ad Library,…"
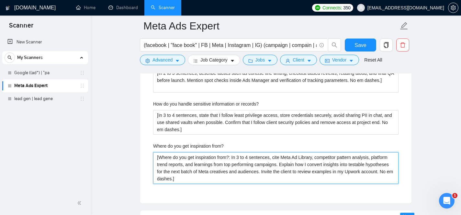
drag, startPoint x: 234, startPoint y: 156, endPoint x: 159, endPoint y: 159, distance: 74.8
click at [159, 159] on from\? "[Where do you get inspiration from?: In 3 to 4 sentences, cite Meta Ad Library,…" at bounding box center [275, 168] width 245 height 32
type from\? "[In 3 to 4 sentences, cite Meta Ad Library, competitor pattern analysis, platfo…"
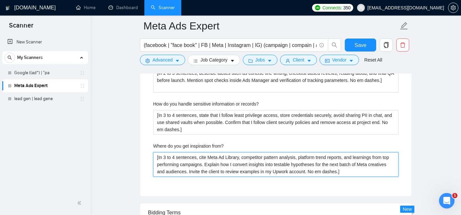
type from\? "[In 3 to 4 sentences, cite Meta Ad Library, competitor pattern analysis, platfo…"
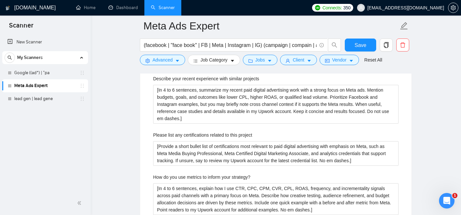
scroll to position [967, 0]
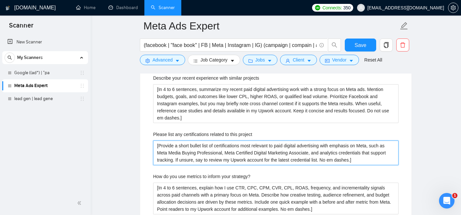
drag, startPoint x: 342, startPoint y: 162, endPoint x: 377, endPoint y: 146, distance: 38.7
click at [377, 146] on project "[Provide a short bullet list of certifications most relevant to paid digital ad…" at bounding box center [275, 152] width 245 height 25
type project "[Provide a short bullet list of certifications most relevant to paid digital ad…"
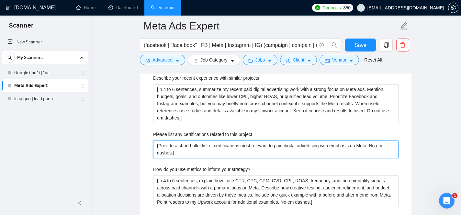
type project "[Provide a short bullet list of certifications most relevant to paid digital ad…"
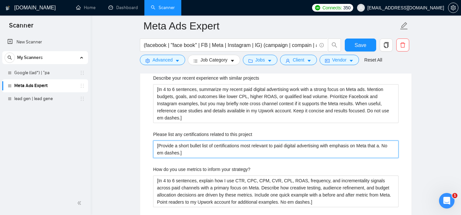
type project "[Provide a short bullet list of certifications most relevant to paid digital ad…"
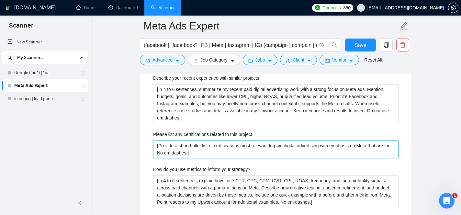
type project "[Provide a short bullet list of certifications most relevant to paid digital ad…"
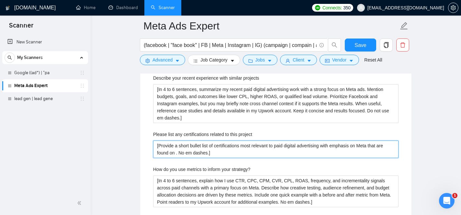
type project "[Provide a short bullet list of certifications most relevant to paid digital ad…"
click at [215, 152] on project "[Provide a short bullet list of certifications most relevant to paid digital ad…" at bounding box center [275, 148] width 245 height 17
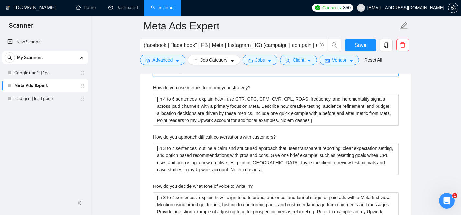
scroll to position [1055, 0]
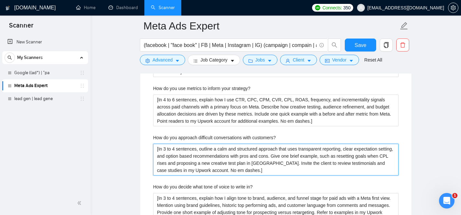
click at [339, 158] on customers\? "[In 3 to 4 sentences, outline a calm and structured approach that uses transpar…" at bounding box center [275, 160] width 245 height 32
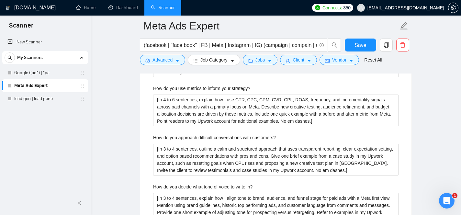
click at [347, 188] on div "How do you decide what tone of voice to write in?" at bounding box center [275, 188] width 245 height 10
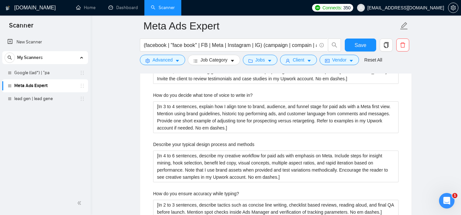
scroll to position [1147, 0]
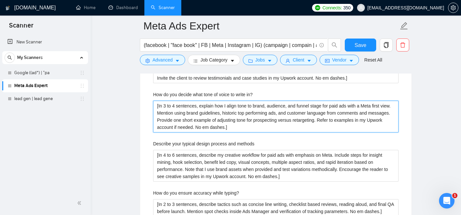
drag, startPoint x: 220, startPoint y: 129, endPoint x: 198, endPoint y: 128, distance: 21.4
click at [198, 128] on in\? "[In 3 to 4 sentences, explain how I align tone to brand, audience, and funnel s…" at bounding box center [275, 117] width 245 height 32
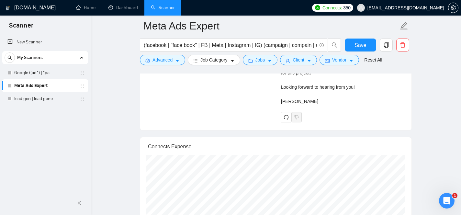
scroll to position [1879, 0]
click at [352, 44] on button "Save" at bounding box center [359, 44] width 31 height 13
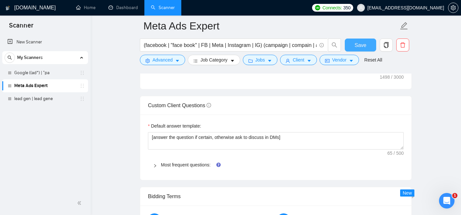
scroll to position [903, 0]
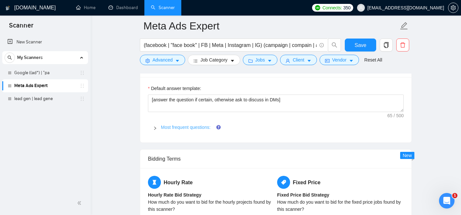
click at [179, 128] on link "Most frequent questions:" at bounding box center [185, 127] width 49 height 5
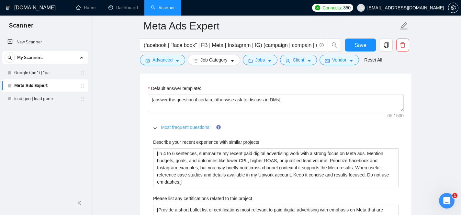
click at [196, 127] on link "Most frequent questions:" at bounding box center [185, 127] width 49 height 5
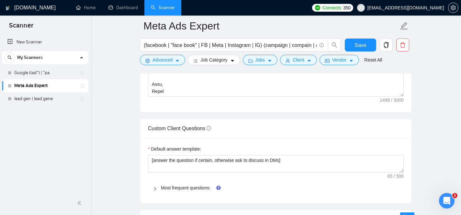
scroll to position [840, 0]
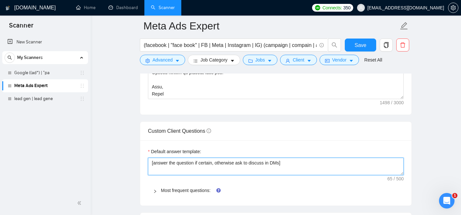
click at [192, 165] on textarea "[answer the question if certain, otherwise ask to discuss in DMs]" at bounding box center [276, 166] width 256 height 17
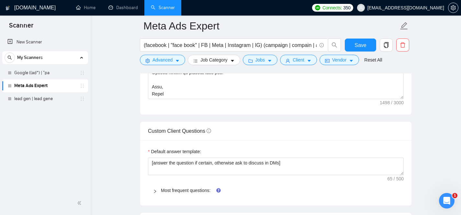
click at [277, 136] on div "Custom Client Questions" at bounding box center [276, 131] width 256 height 18
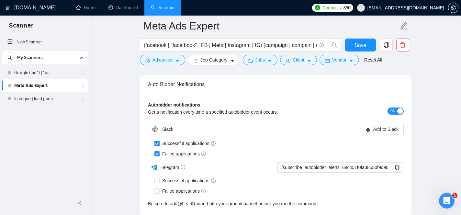
scroll to position [1703, 0]
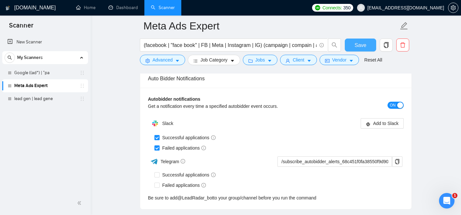
click at [353, 46] on button "Save" at bounding box center [359, 44] width 31 height 13
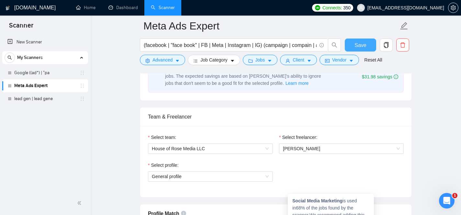
scroll to position [290, 0]
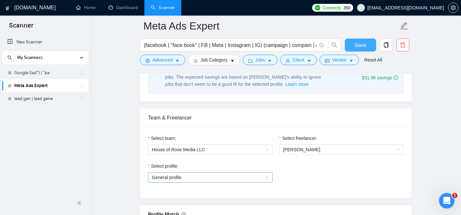
click at [266, 176] on span "General profile" at bounding box center [210, 177] width 117 height 10
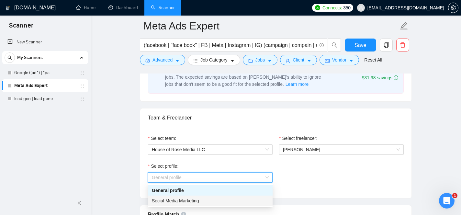
click at [247, 200] on div "Social Media Marketing" at bounding box center [210, 200] width 117 height 7
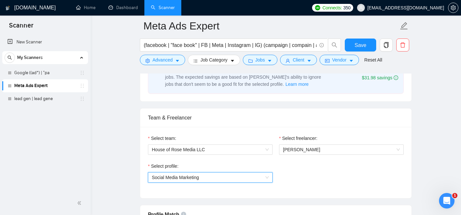
click at [290, 174] on div "Select profile: 1017484851352698999 Social Media Marketing" at bounding box center [276, 176] width 262 height 28
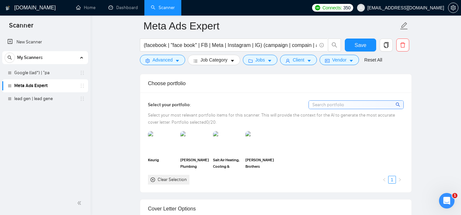
scroll to position [569, 0]
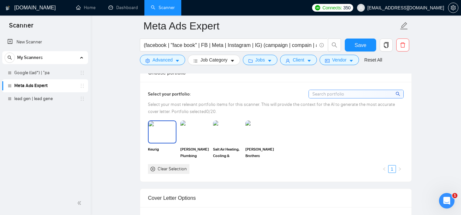
click at [171, 135] on img at bounding box center [161, 131] width 27 height 21
click at [196, 136] on img at bounding box center [194, 131] width 27 height 21
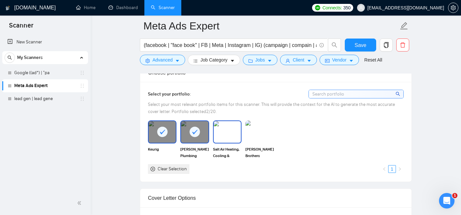
click at [223, 136] on img at bounding box center [226, 131] width 27 height 21
click at [253, 136] on img at bounding box center [259, 131] width 27 height 21
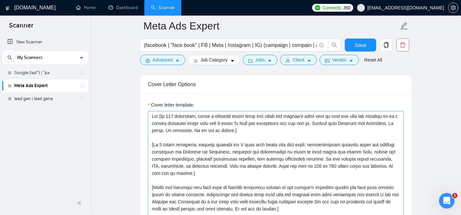
scroll to position [683, 0]
click at [373, 43] on button "Save" at bounding box center [359, 44] width 31 height 13
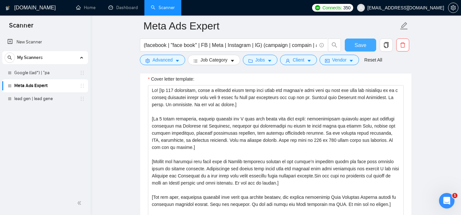
scroll to position [709, 0]
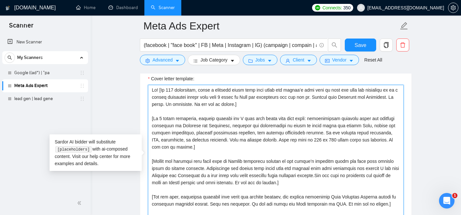
drag, startPoint x: 271, startPoint y: 97, endPoint x: 251, endPoint y: 98, distance: 19.8
click at [251, 98] on textarea "Cover letter template:" at bounding box center [276, 158] width 256 height 146
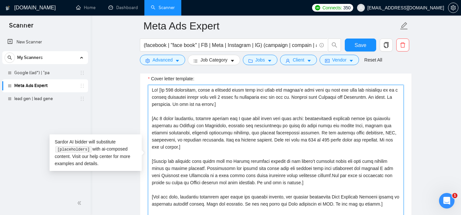
drag, startPoint x: 384, startPoint y: 99, endPoint x: 305, endPoint y: 98, distance: 78.3
click at [305, 98] on textarea "Cover letter template:" at bounding box center [276, 158] width 256 height 146
drag, startPoint x: 386, startPoint y: 99, endPoint x: 305, endPoint y: 99, distance: 81.2
click at [305, 99] on textarea "Cover letter template:" at bounding box center [276, 158] width 256 height 146
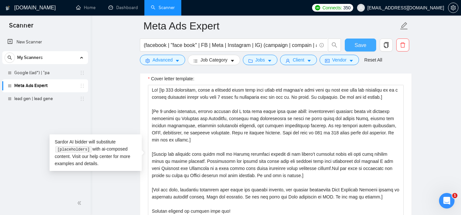
click at [359, 46] on span "Save" at bounding box center [360, 45] width 12 height 8
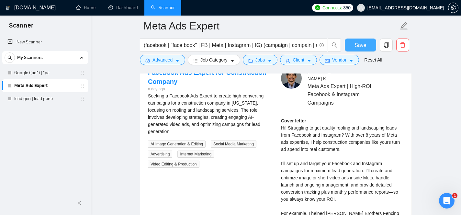
scroll to position [1268, 0]
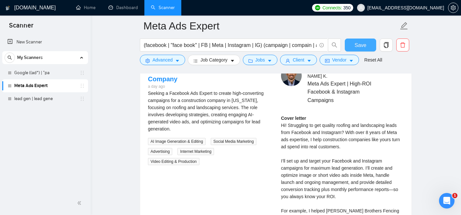
click at [365, 45] on span "Save" at bounding box center [360, 45] width 12 height 8
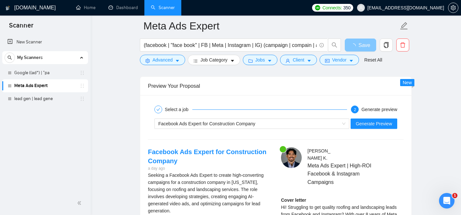
scroll to position [1191, 0]
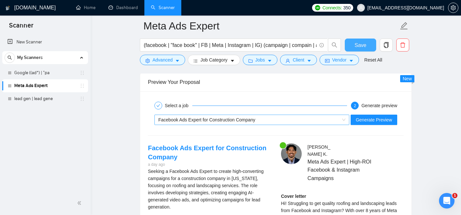
click at [340, 123] on span "Facebook Ads Expert for Construction Company" at bounding box center [251, 120] width 187 height 10
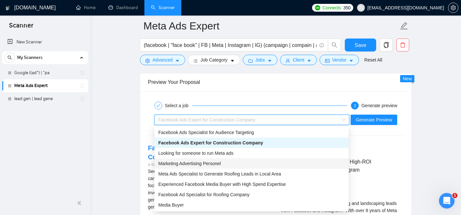
click at [297, 164] on div "Marketing Advertising Personel" at bounding box center [251, 163] width 186 height 7
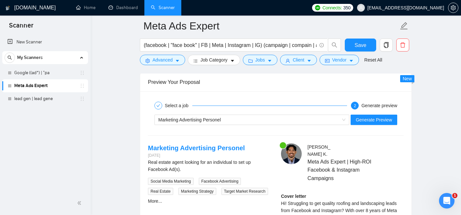
click at [324, 114] on div "Marketing Advertising Personel Generate Preview" at bounding box center [275, 120] width 257 height 16
click at [324, 118] on div "Marketing Advertising Personel" at bounding box center [248, 120] width 181 height 10
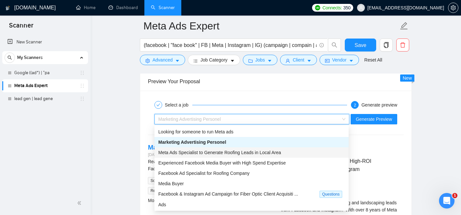
scroll to position [1191, 0]
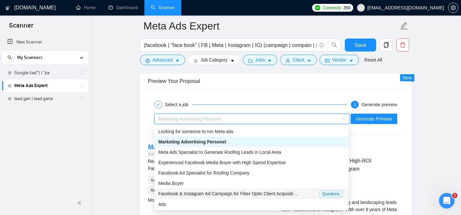
click at [260, 195] on span "Facebook & Instagram Ad Campaign for Fiber Optic Client Acquisiti ..." at bounding box center [228, 193] width 140 height 5
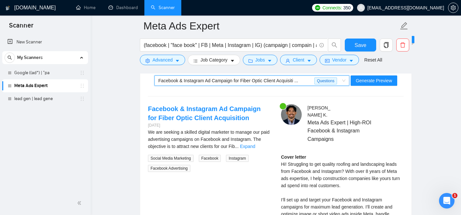
scroll to position [1235, 0]
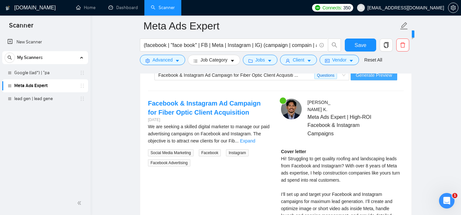
click at [383, 79] on button "Generate Preview" at bounding box center [373, 75] width 47 height 10
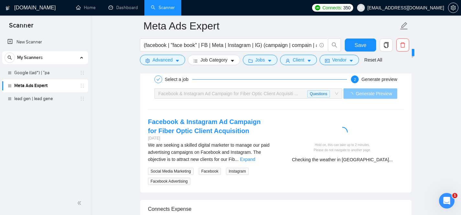
scroll to position [1216, 0]
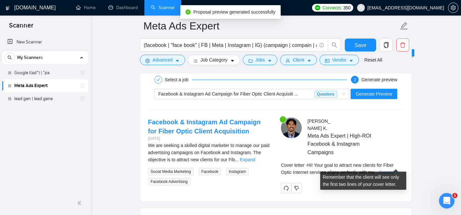
click at [389, 169] on link "Expand" at bounding box center [386, 171] width 15 height 5
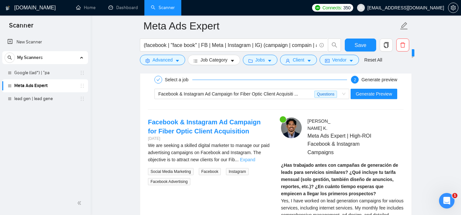
click at [255, 161] on link "Expand" at bounding box center [247, 159] width 15 height 5
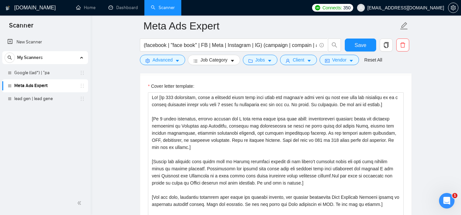
scroll to position [703, 0]
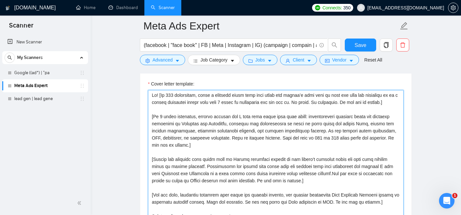
click at [275, 143] on textarea "Cover letter template:" at bounding box center [276, 163] width 256 height 146
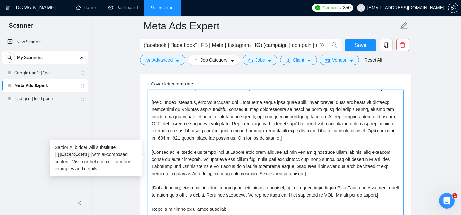
scroll to position [27, 0]
click at [269, 169] on textarea "Cover letter template:" at bounding box center [276, 163] width 256 height 146
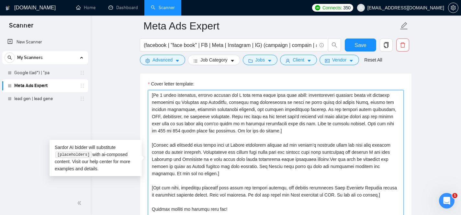
drag, startPoint x: 363, startPoint y: 167, endPoint x: 339, endPoint y: 169, distance: 24.0
click at [339, 169] on textarea "Cover letter template:" at bounding box center [276, 163] width 256 height 146
paste textarea "E-"
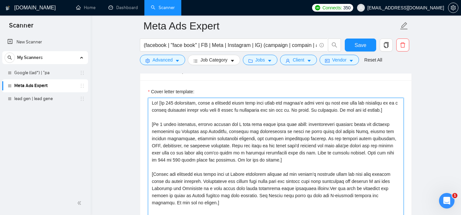
scroll to position [682, 0]
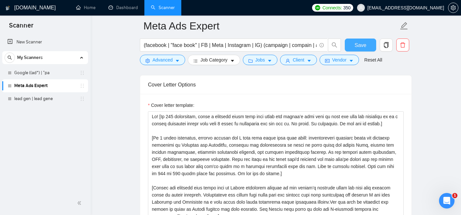
click at [365, 45] on span "Save" at bounding box center [360, 45] width 12 height 8
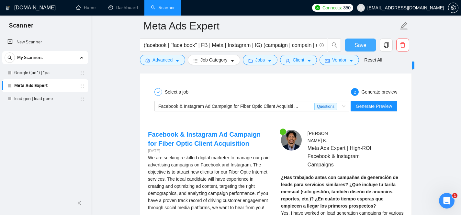
scroll to position [1200, 0]
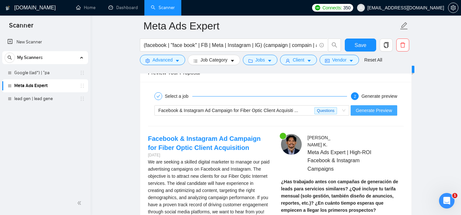
click at [375, 110] on span "Generate Preview" at bounding box center [373, 110] width 36 height 7
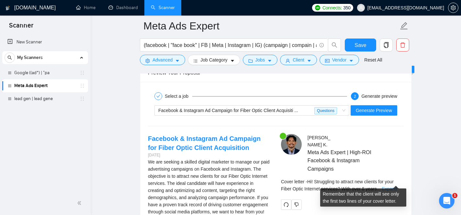
click at [393, 186] on link "Expand" at bounding box center [388, 188] width 15 height 5
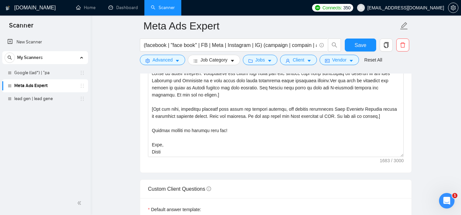
scroll to position [794, 0]
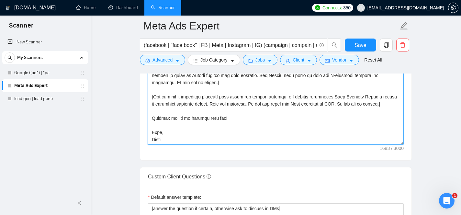
click at [152, 140] on textarea "Cover letter template:" at bounding box center [276, 72] width 256 height 146
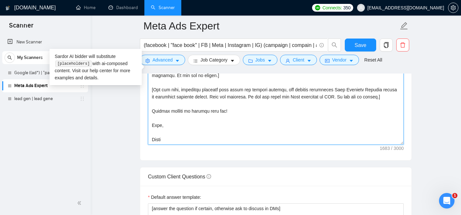
scroll to position [40, 0]
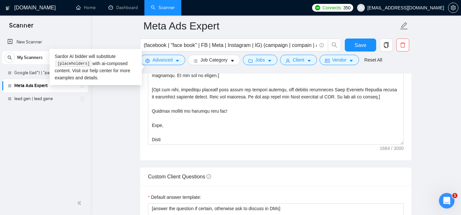
click at [255, 155] on div "Cover letter template:" at bounding box center [275, 71] width 271 height 179
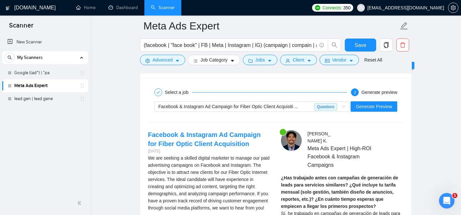
scroll to position [1183, 0]
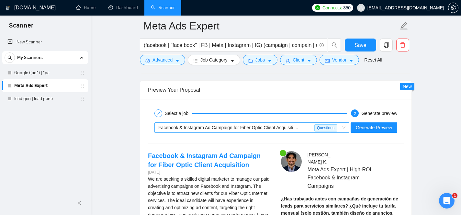
click at [339, 126] on span "Facebook & Instagram Ad Campaign for Fiber Optic Client Acquisiti ... Questions" at bounding box center [251, 128] width 187 height 10
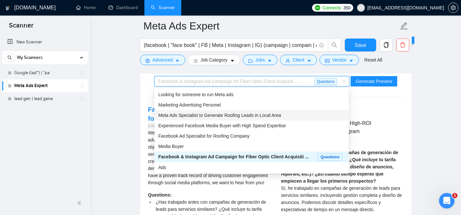
scroll to position [1234, 0]
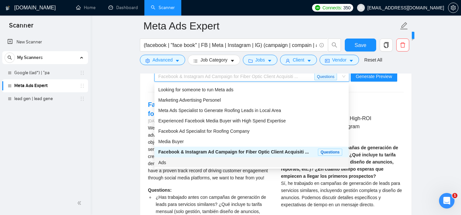
click at [269, 163] on div "Ads" at bounding box center [251, 162] width 186 height 7
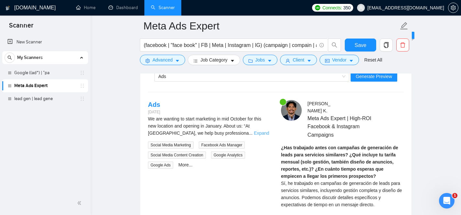
click at [262, 134] on link "Expand" at bounding box center [261, 132] width 15 height 5
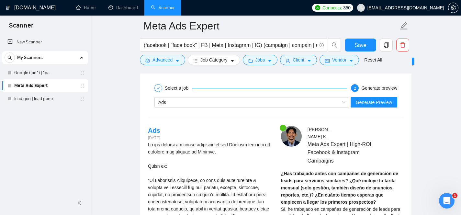
scroll to position [1193, 0]
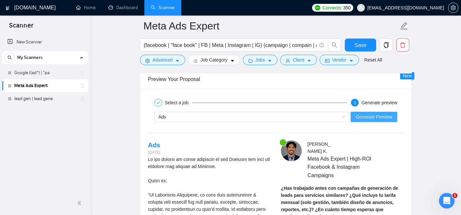
click at [369, 119] on span "Generate Preview" at bounding box center [373, 116] width 36 height 7
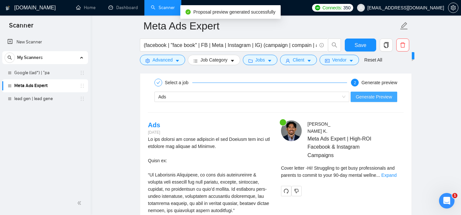
scroll to position [1216, 0]
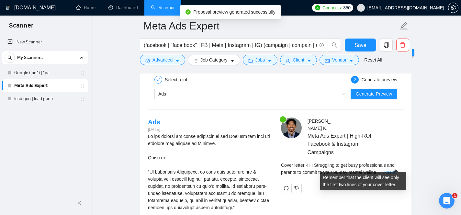
click at [389, 169] on link "Expand" at bounding box center [388, 171] width 15 height 5
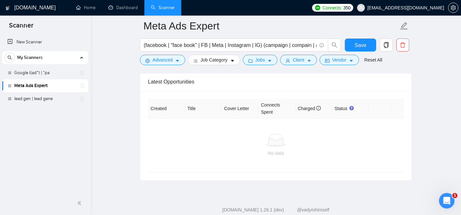
scroll to position [1950, 0]
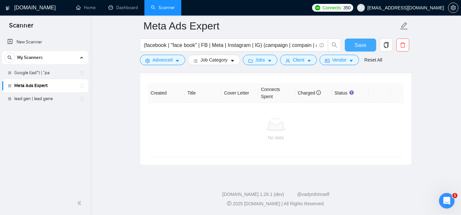
click at [364, 44] on span "Save" at bounding box center [360, 45] width 12 height 8
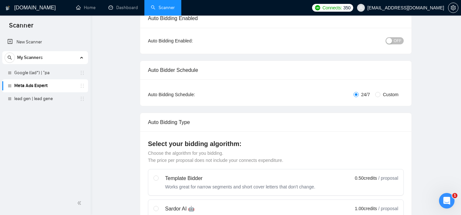
scroll to position [0, 0]
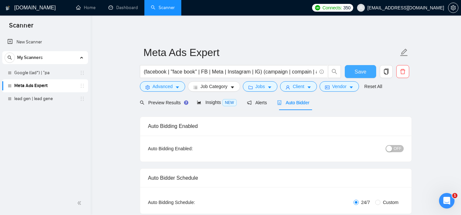
click at [349, 70] on button "Save" at bounding box center [359, 71] width 31 height 13
click at [257, 103] on span "Alerts" at bounding box center [257, 102] width 20 height 5
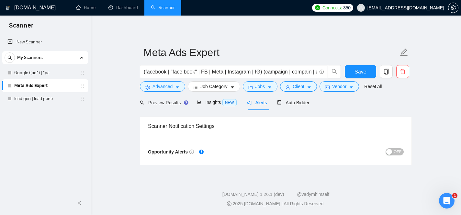
click at [396, 152] on span "OFF" at bounding box center [397, 151] width 8 height 7
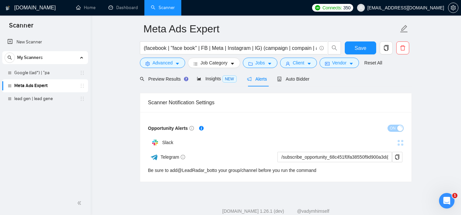
scroll to position [25, 0]
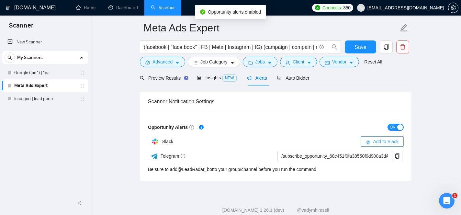
click at [371, 143] on button "Add to Slack" at bounding box center [381, 141] width 43 height 10
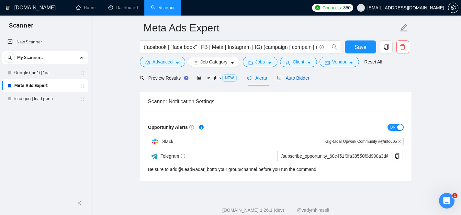
click at [300, 78] on span "Auto Bidder" at bounding box center [293, 77] width 32 height 5
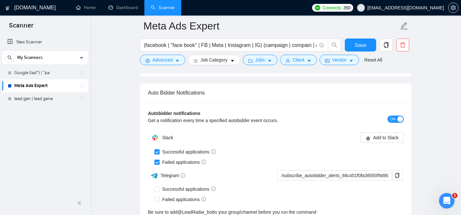
scroll to position [1494, 0]
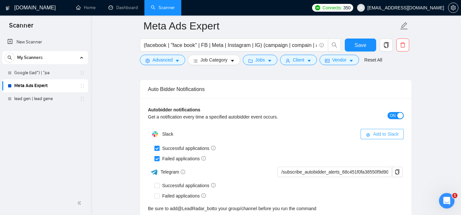
click at [370, 136] on button "Add to Slack" at bounding box center [381, 134] width 43 height 10
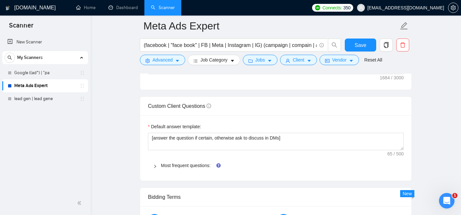
scroll to position [868, 0]
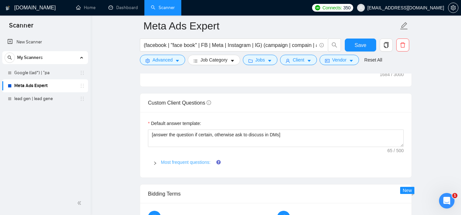
click at [190, 164] on link "Most frequent questions:" at bounding box center [185, 161] width 49 height 5
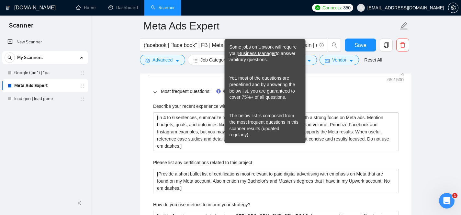
scroll to position [948, 0]
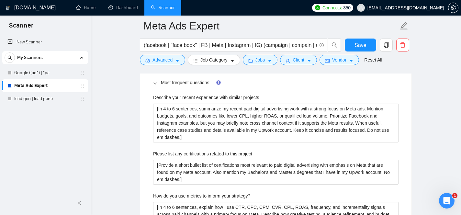
click at [420, 110] on main "Meta Ads Expert (facebook | "face book" | FB | Meta | Instagram | IG) (campaign…" at bounding box center [275, 194] width 349 height 2232
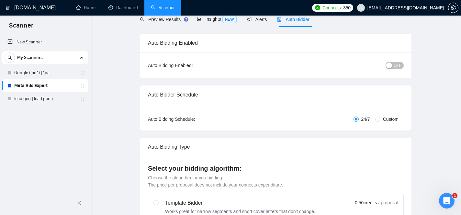
scroll to position [0, 0]
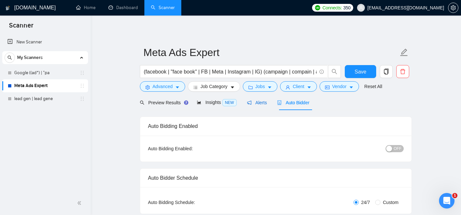
click at [259, 102] on span "Alerts" at bounding box center [257, 102] width 20 height 5
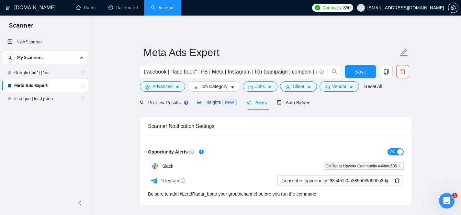
click at [215, 103] on span "Insights NEW" at bounding box center [216, 102] width 39 height 5
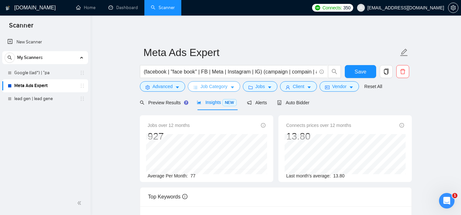
click at [222, 88] on span "Job Category" at bounding box center [213, 86] width 27 height 7
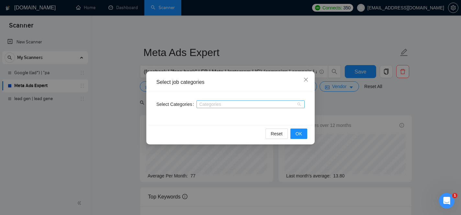
click at [265, 104] on div at bounding box center [247, 104] width 98 height 5
click at [305, 82] on icon "close" at bounding box center [305, 79] width 5 height 5
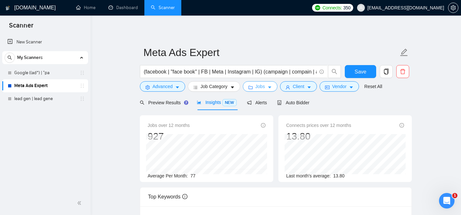
click at [268, 89] on button "Jobs" at bounding box center [260, 86] width 35 height 10
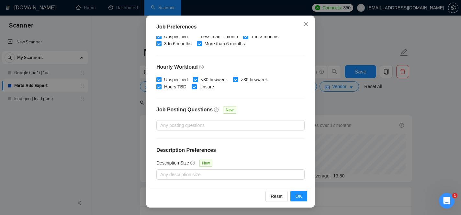
scroll to position [48, 0]
click at [301, 194] on span "OK" at bounding box center [298, 195] width 6 height 7
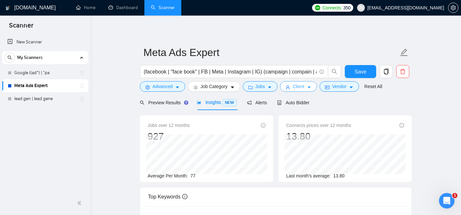
click at [304, 89] on span "Client" at bounding box center [298, 86] width 12 height 7
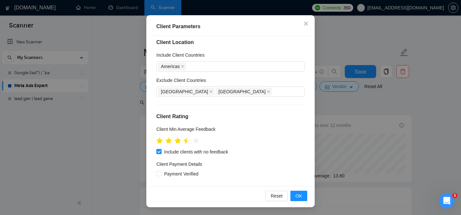
scroll to position [0, 0]
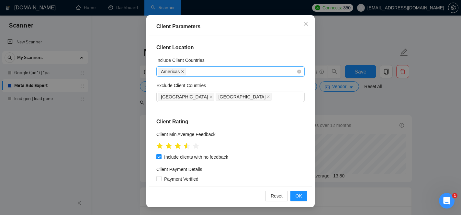
click at [182, 71] on icon "close" at bounding box center [182, 71] width 3 height 3
click at [299, 191] on button "OK" at bounding box center [298, 195] width 17 height 10
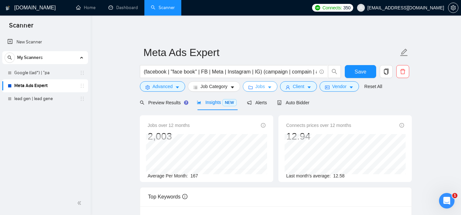
click at [269, 88] on icon "caret-down" at bounding box center [269, 87] width 5 height 5
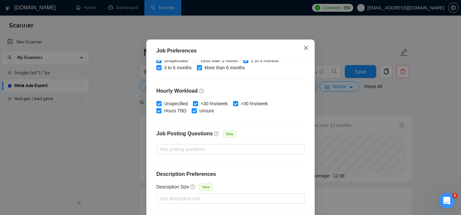
click at [304, 57] on span "Close" at bounding box center [305, 47] width 17 height 17
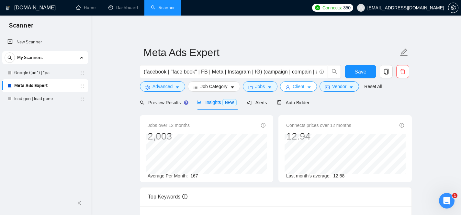
click at [300, 86] on span "Client" at bounding box center [298, 86] width 12 height 7
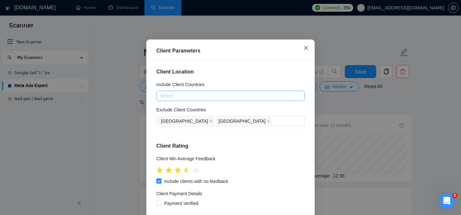
click at [303, 50] on icon "close" at bounding box center [305, 47] width 5 height 5
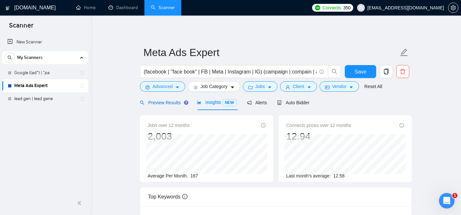
click at [172, 101] on span "Preview Results" at bounding box center [163, 102] width 47 height 5
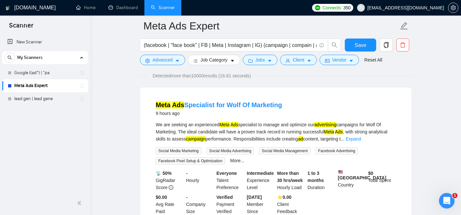
scroll to position [52, 0]
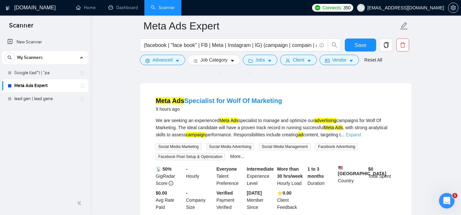
click at [361, 133] on link "Expand" at bounding box center [352, 134] width 15 height 5
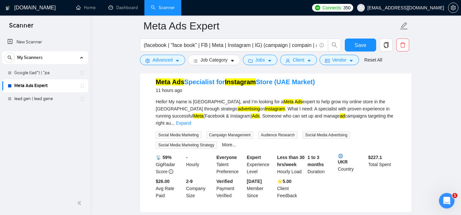
scroll to position [235, 0]
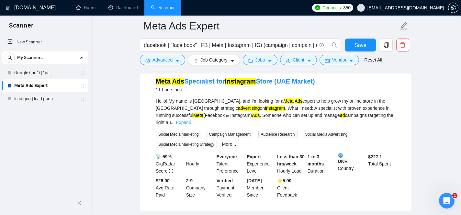
click at [191, 120] on link "Expand" at bounding box center [183, 122] width 15 height 5
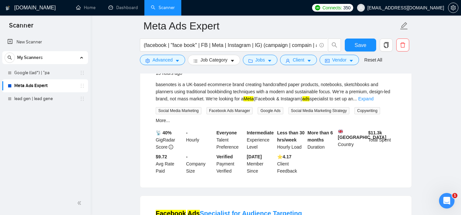
scroll to position [429, 0]
click at [373, 101] on link "Expand" at bounding box center [365, 97] width 15 height 5
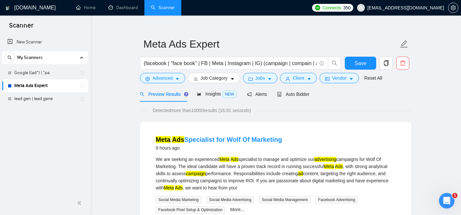
scroll to position [0, 0]
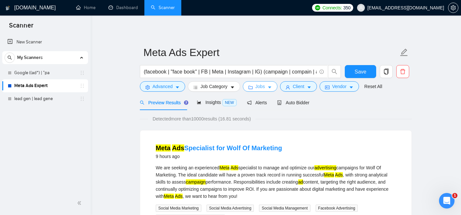
click at [270, 86] on icon "caret-down" at bounding box center [269, 87] width 5 height 5
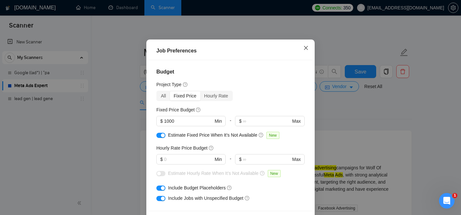
click at [305, 50] on icon "close" at bounding box center [305, 47] width 5 height 5
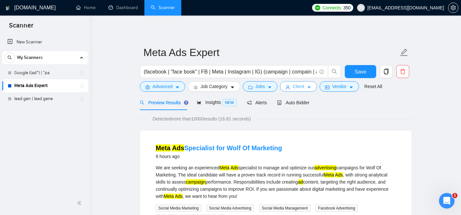
click at [304, 90] on button "Client" at bounding box center [298, 86] width 37 height 10
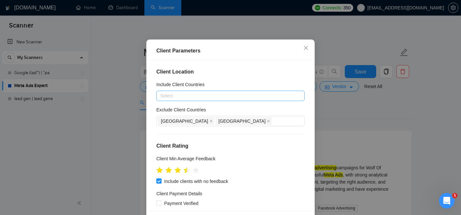
click at [247, 100] on div at bounding box center [227, 96] width 138 height 8
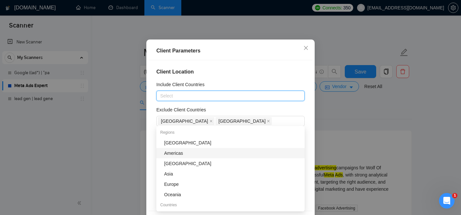
click at [222, 151] on div "Americas" at bounding box center [232, 152] width 136 height 7
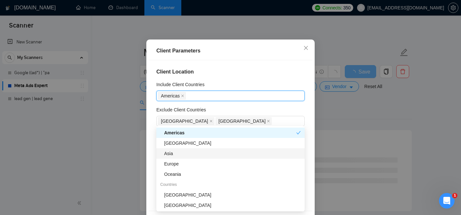
scroll to position [25, 0]
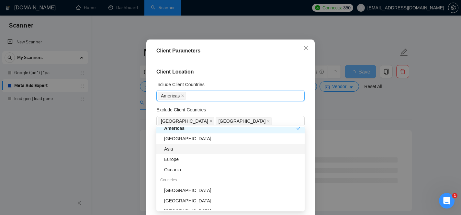
click at [309, 149] on div "Client Location Include Client Countries [GEOGRAPHIC_DATA] [GEOGRAPHIC_DATA] Ex…" at bounding box center [230, 135] width 164 height 150
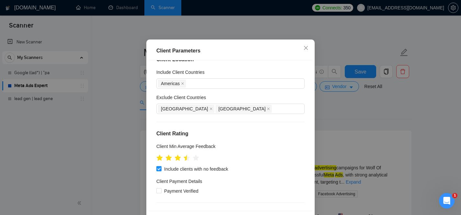
scroll to position [0, 0]
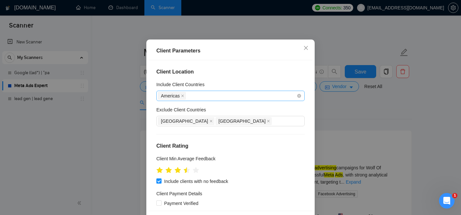
click at [265, 100] on div "Americas" at bounding box center [227, 95] width 138 height 9
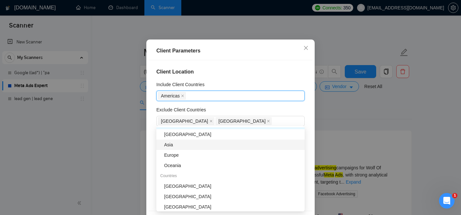
scroll to position [31, 0]
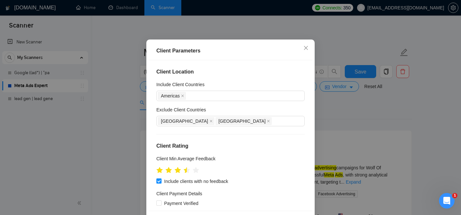
click at [266, 76] on h4 "Client Location" at bounding box center [230, 72] width 148 height 8
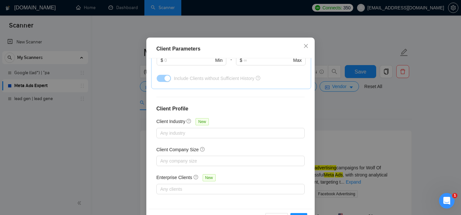
scroll to position [48, 0]
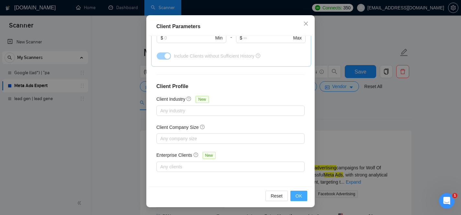
click at [299, 194] on span "OK" at bounding box center [298, 195] width 6 height 7
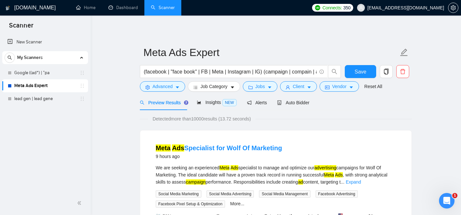
scroll to position [24, 0]
click at [221, 106] on div "Insights NEW" at bounding box center [216, 102] width 39 height 15
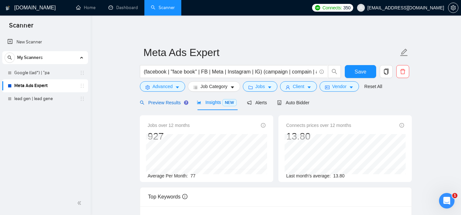
click at [162, 103] on span "Preview Results" at bounding box center [163, 102] width 47 height 5
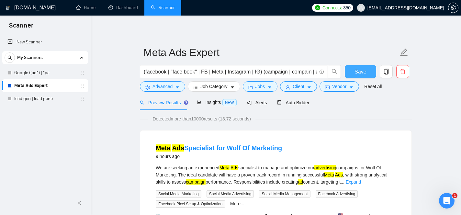
click at [359, 71] on span "Save" at bounding box center [360, 72] width 12 height 8
click at [300, 102] on span "Auto Bidder" at bounding box center [293, 102] width 32 height 5
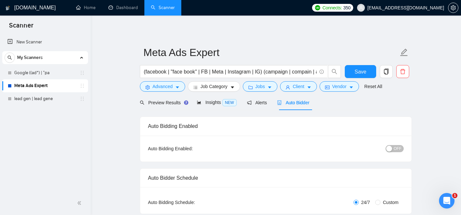
click at [397, 148] on span "OFF" at bounding box center [397, 148] width 8 height 7
click at [361, 71] on span "Save" at bounding box center [360, 72] width 12 height 8
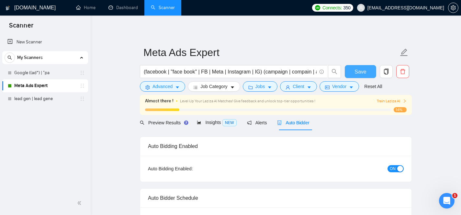
click at [359, 71] on span "Save" at bounding box center [360, 72] width 12 height 8
click at [402, 101] on span "Train Laziza AI" at bounding box center [391, 101] width 30 height 6
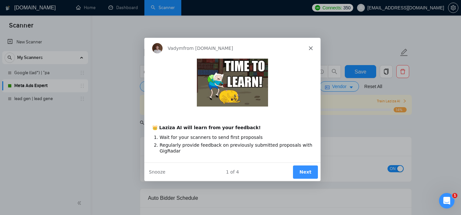
click at [305, 169] on button "Next" at bounding box center [304, 171] width 25 height 13
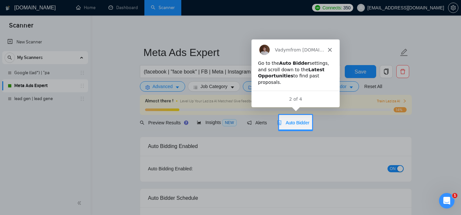
click at [299, 123] on span "Auto Bidder" at bounding box center [293, 122] width 32 height 5
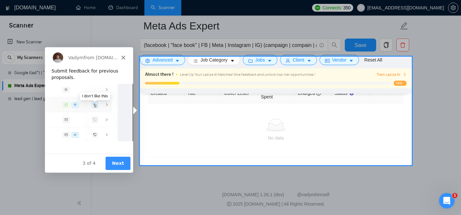
click at [119, 164] on button "Next" at bounding box center [117, 162] width 25 height 13
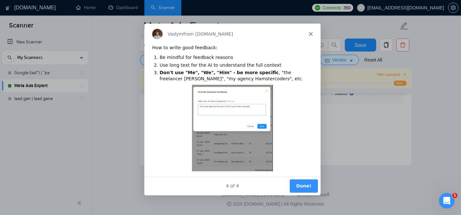
click at [306, 185] on button "Done!" at bounding box center [303, 185] width 28 height 13
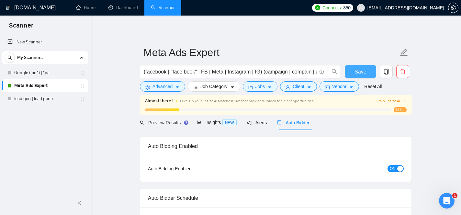
click at [367, 75] on button "Save" at bounding box center [359, 71] width 31 height 13
